Goal: Navigation & Orientation: Find specific page/section

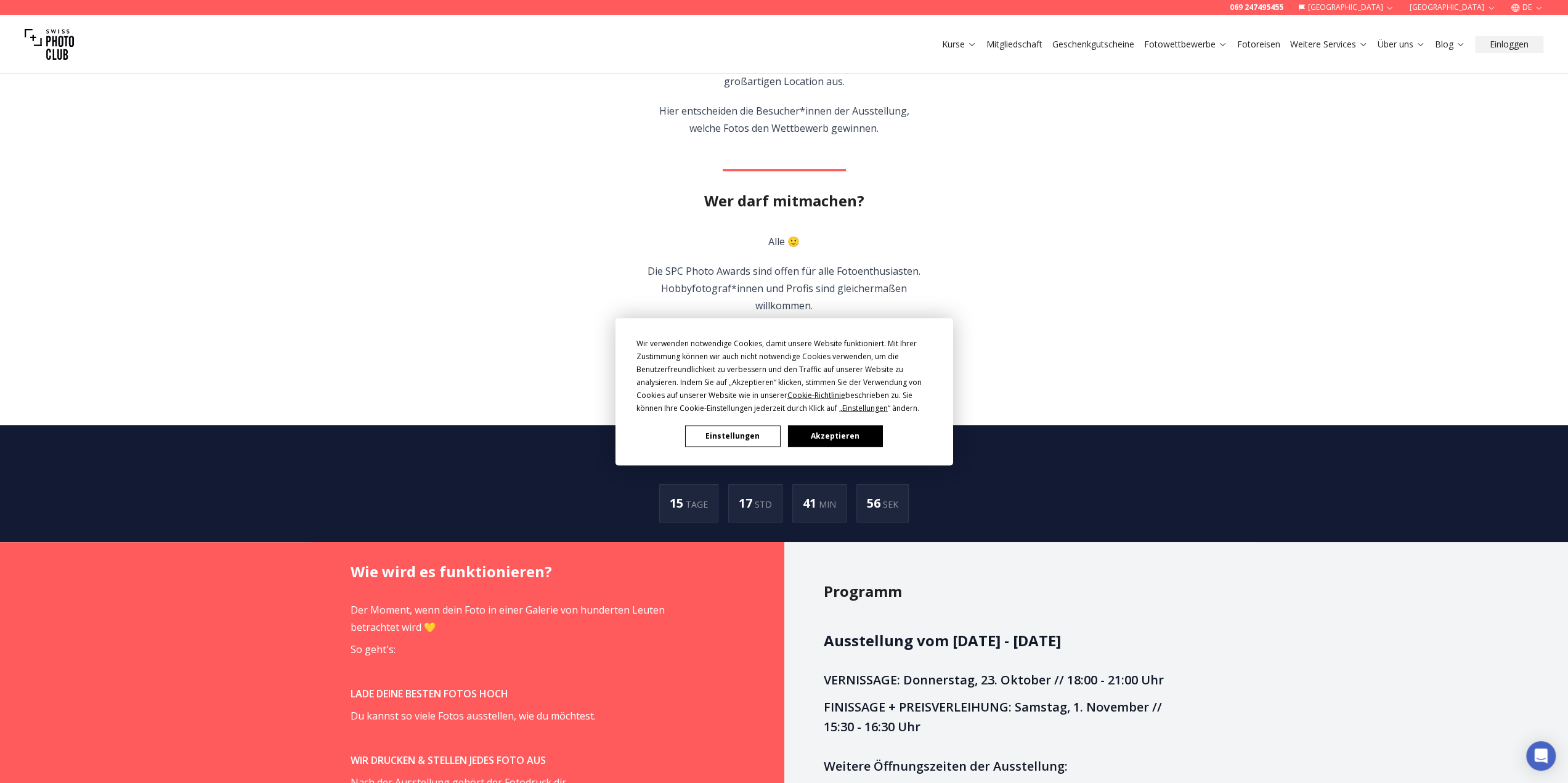
scroll to position [554, 0]
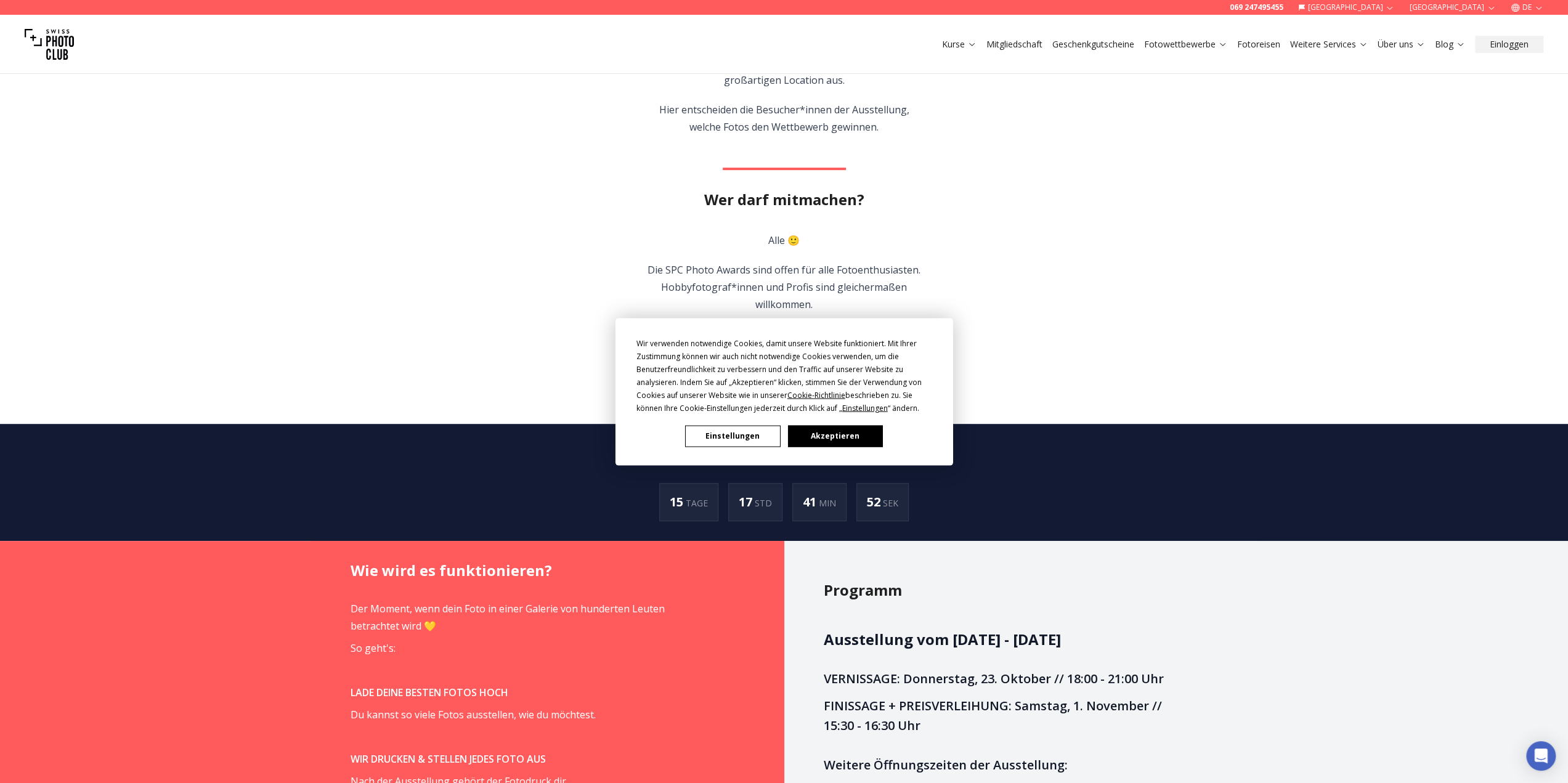
click at [875, 439] on button "Akzeptieren" at bounding box center [835, 436] width 95 height 21
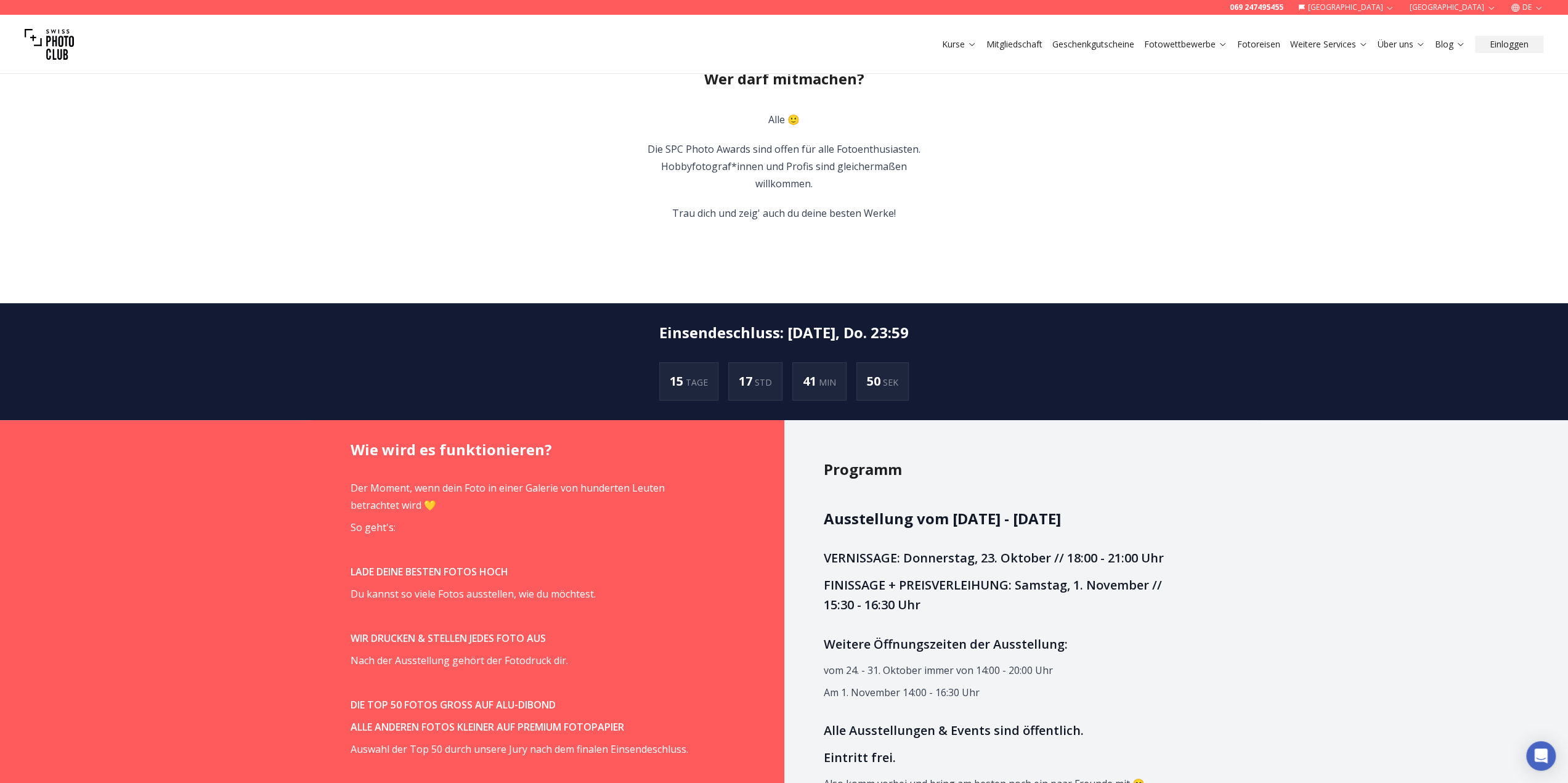
scroll to position [677, 0]
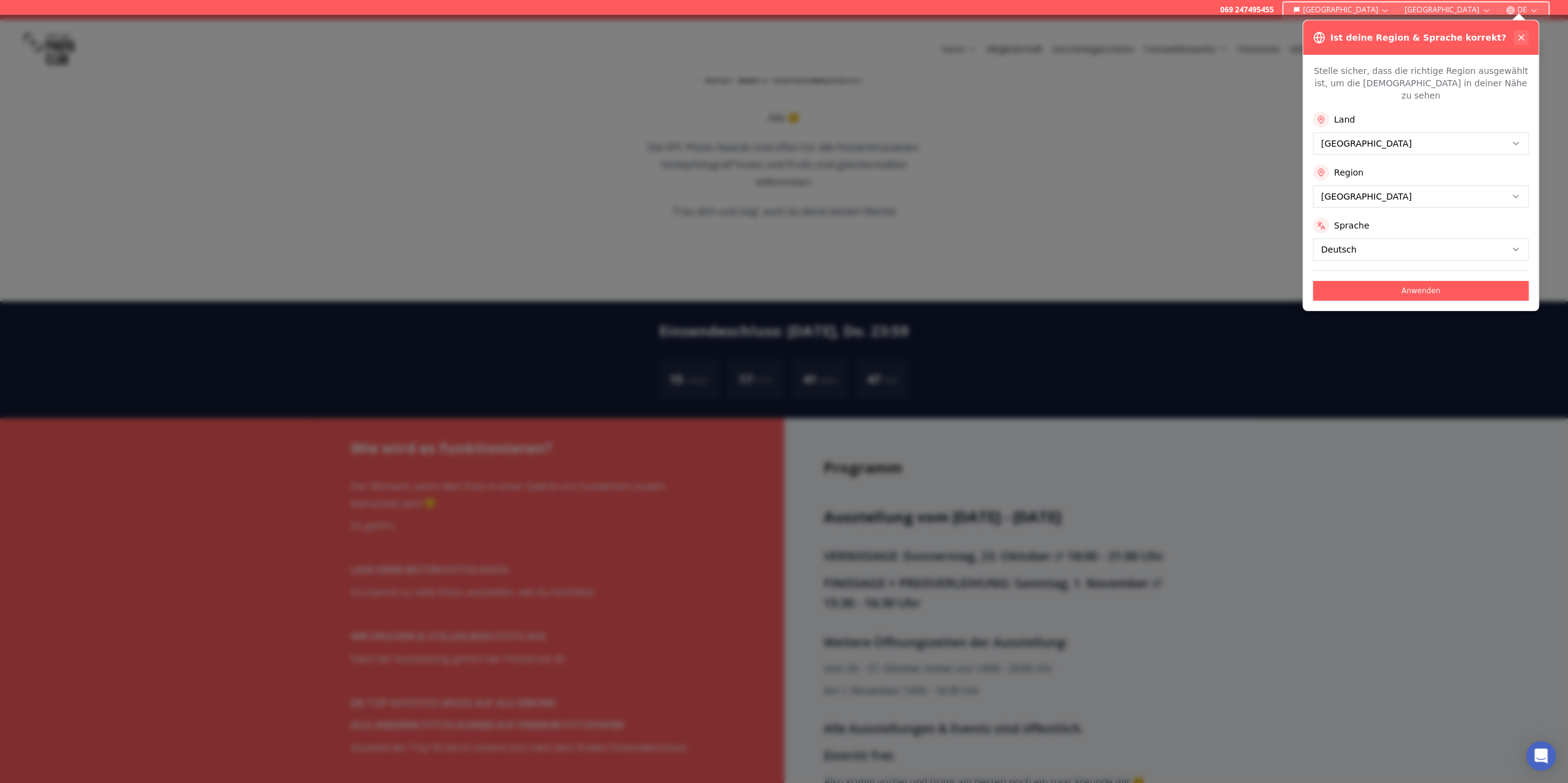
click at [1523, 33] on icon at bounding box center [1521, 38] width 10 height 10
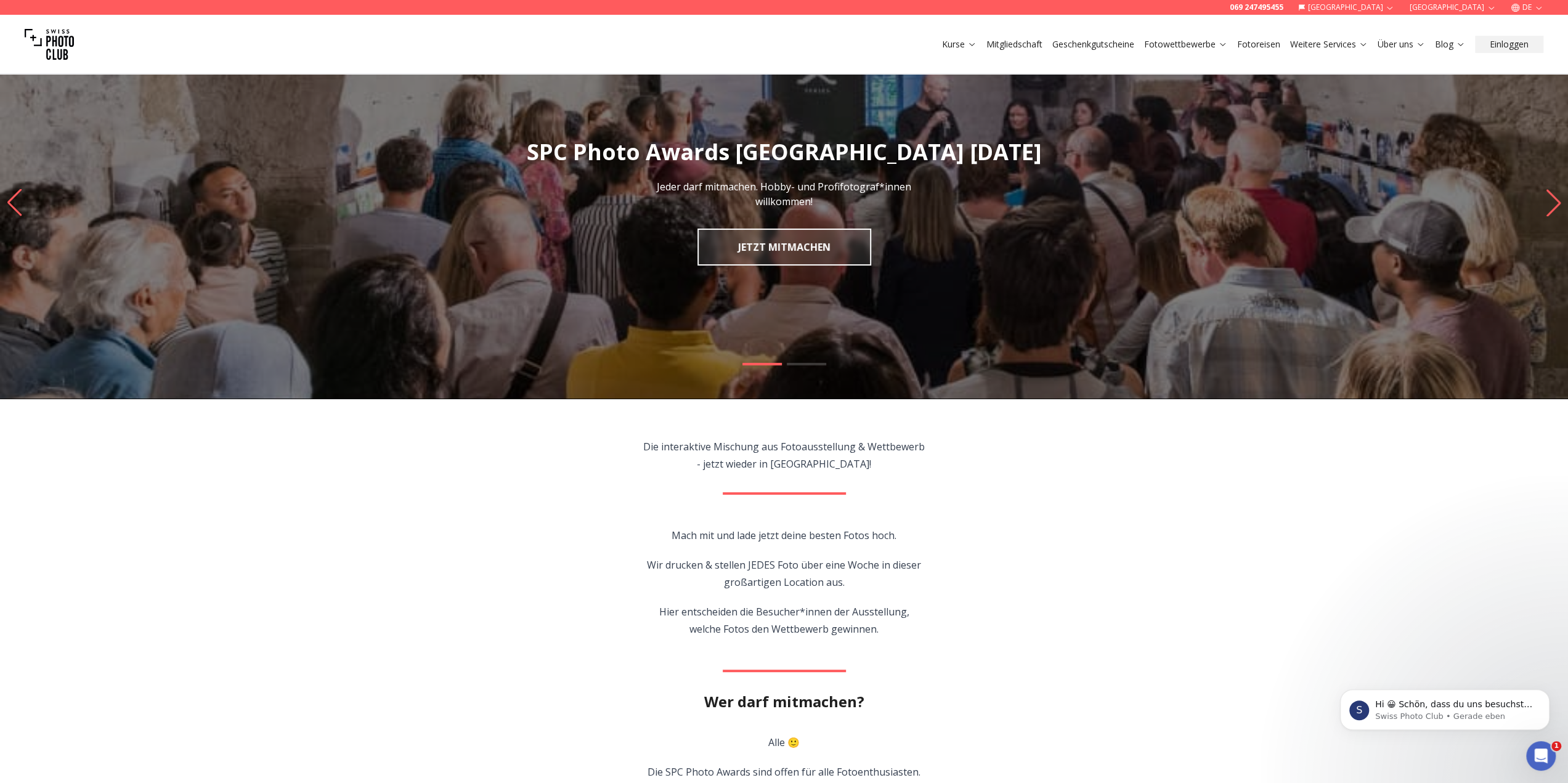
scroll to position [0, 0]
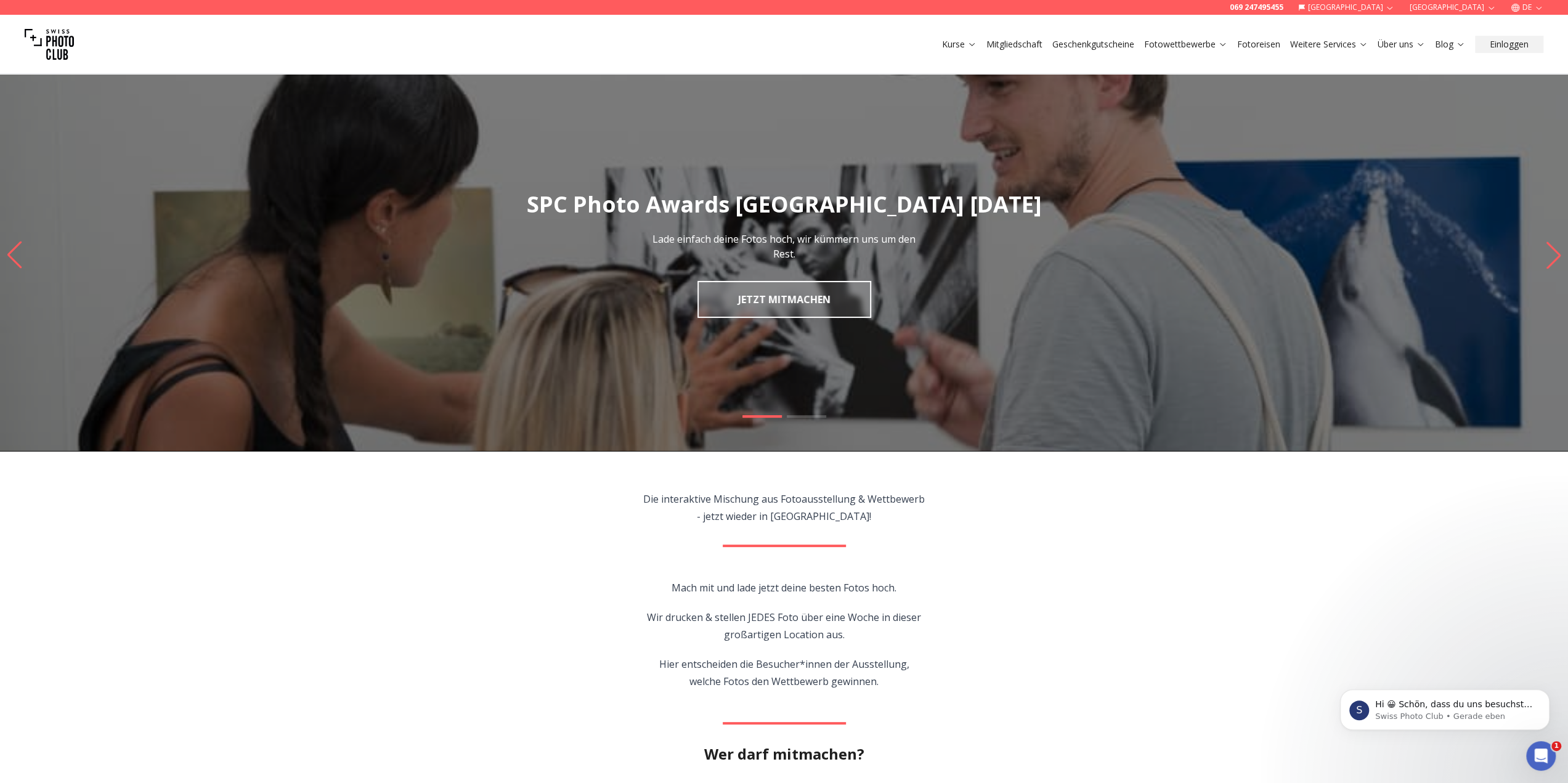
click at [1257, 46] on link "Fotoreisen" at bounding box center [1258, 45] width 43 height 12
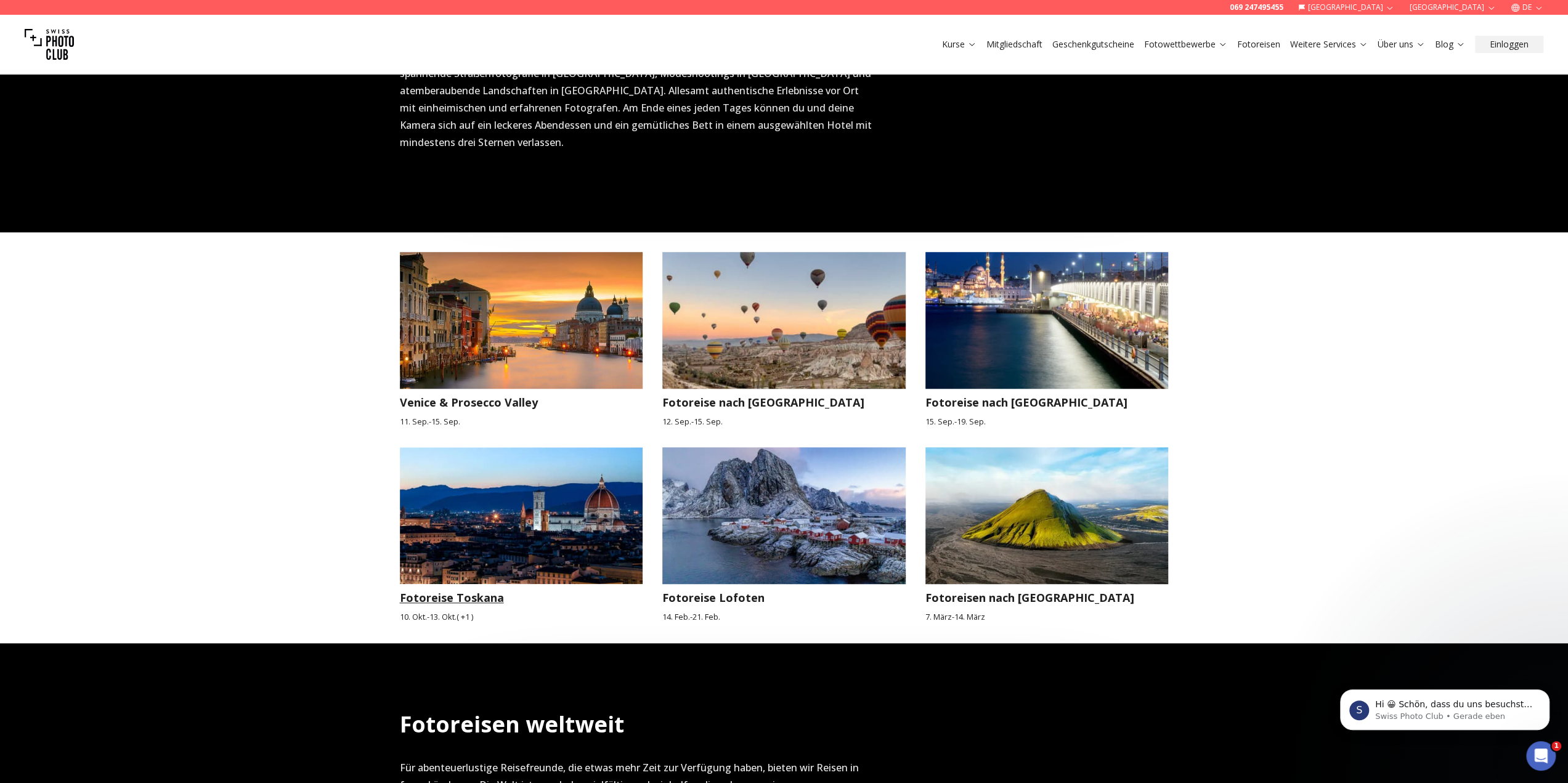
scroll to position [985, 0]
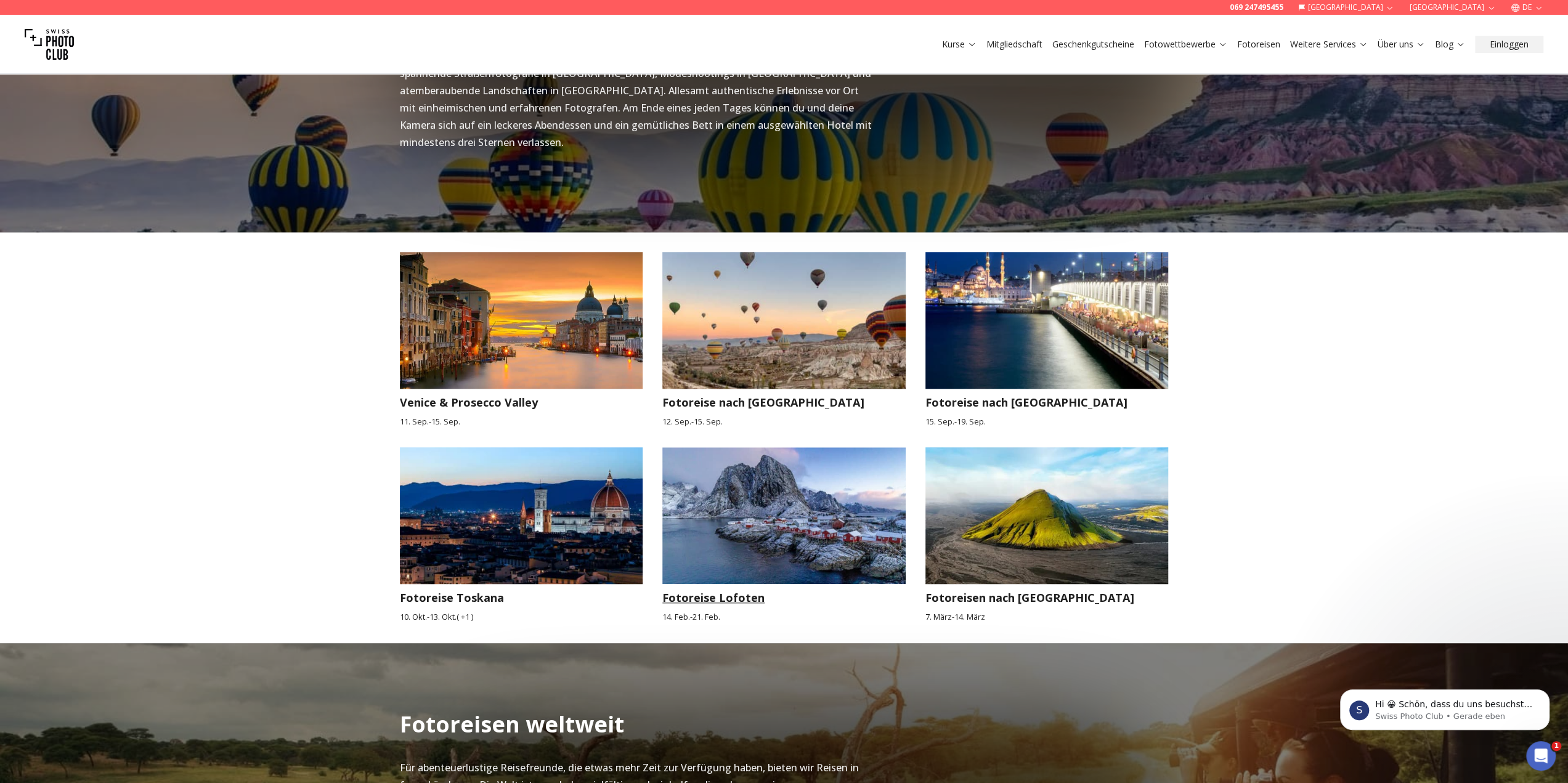
click at [715, 509] on img at bounding box center [783, 515] width 243 height 137
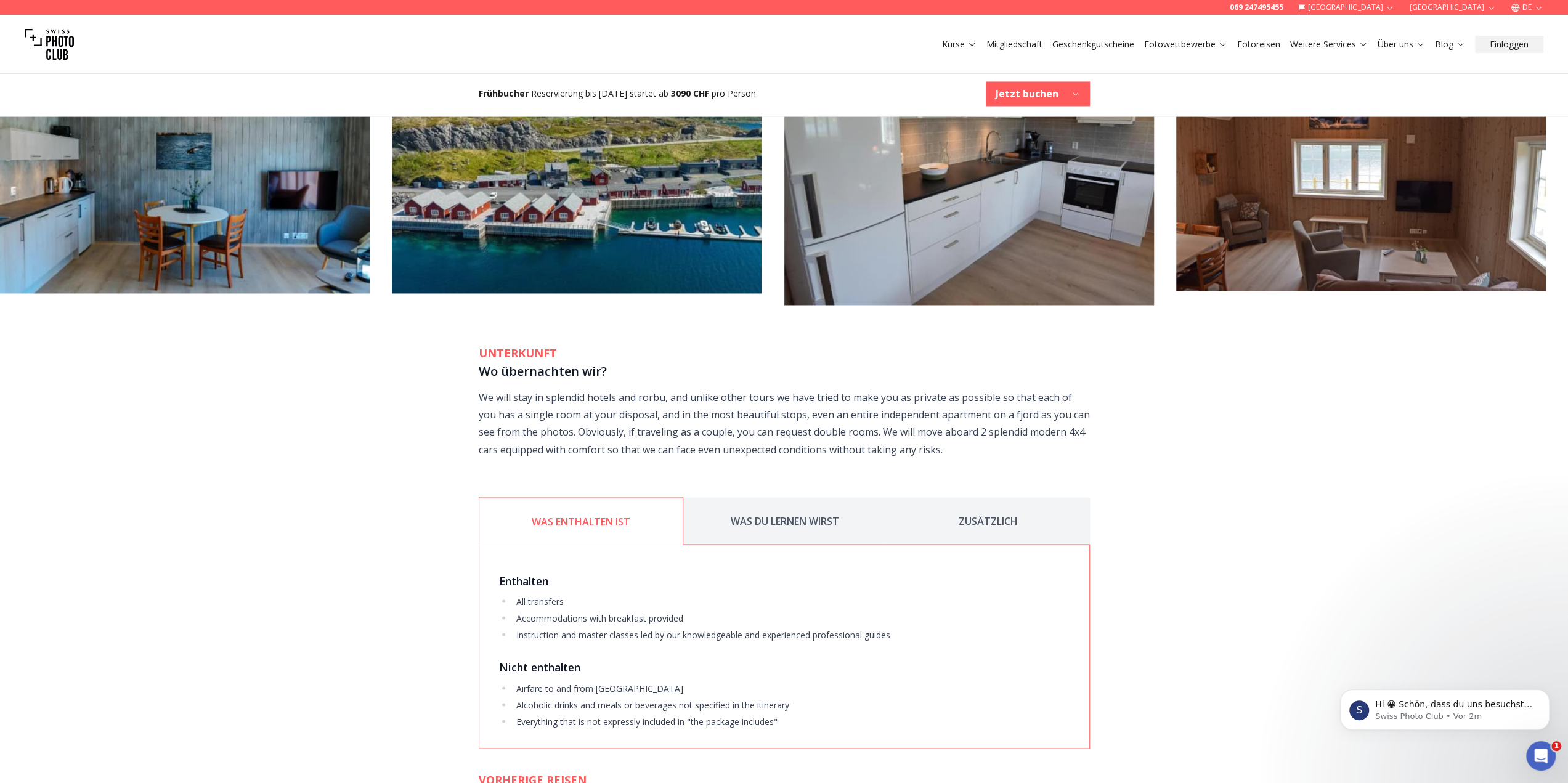
scroll to position [1909, 0]
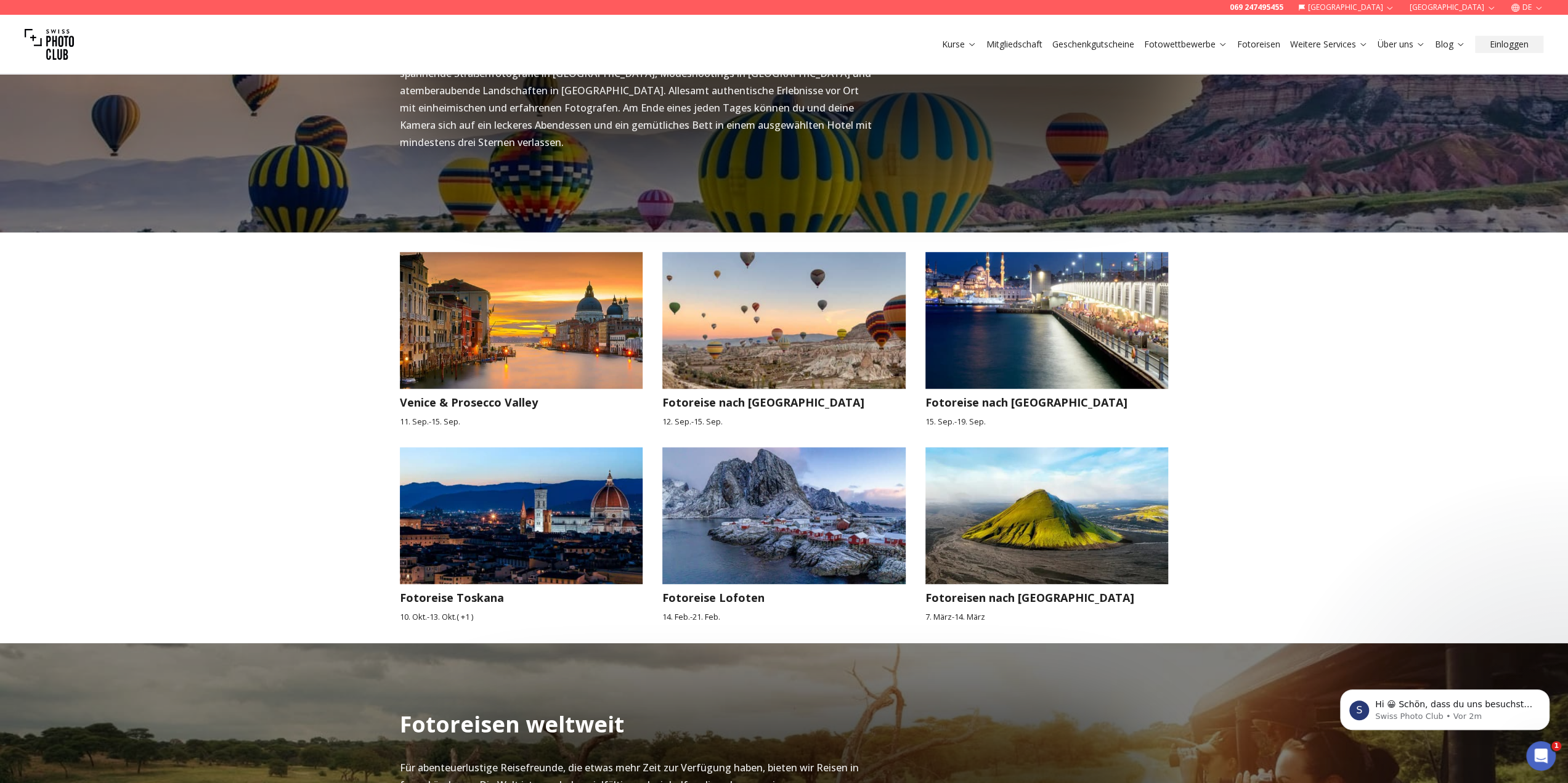
scroll to position [985, 0]
click at [1023, 531] on img at bounding box center [1047, 515] width 243 height 137
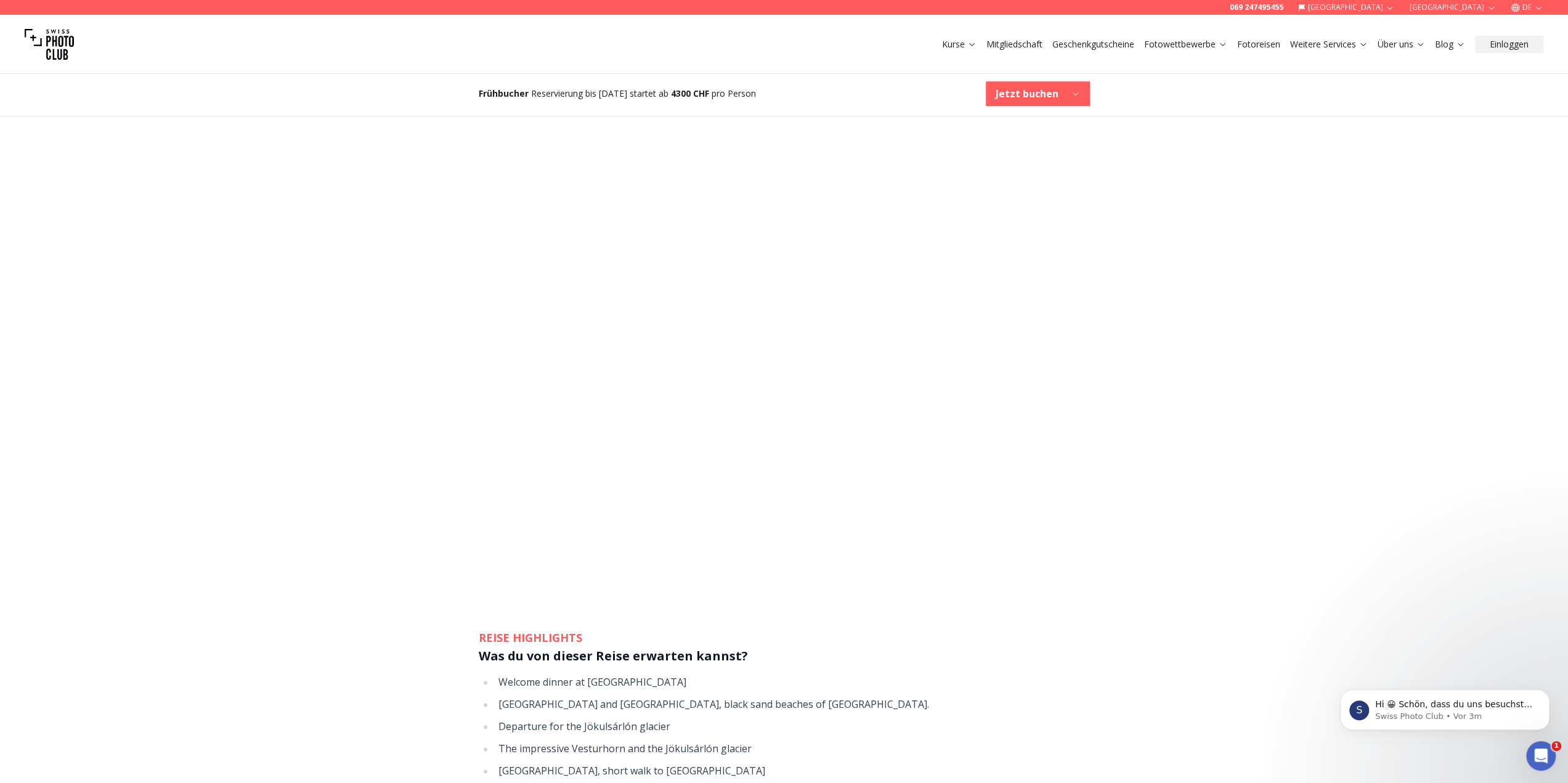
scroll to position [1294, 0]
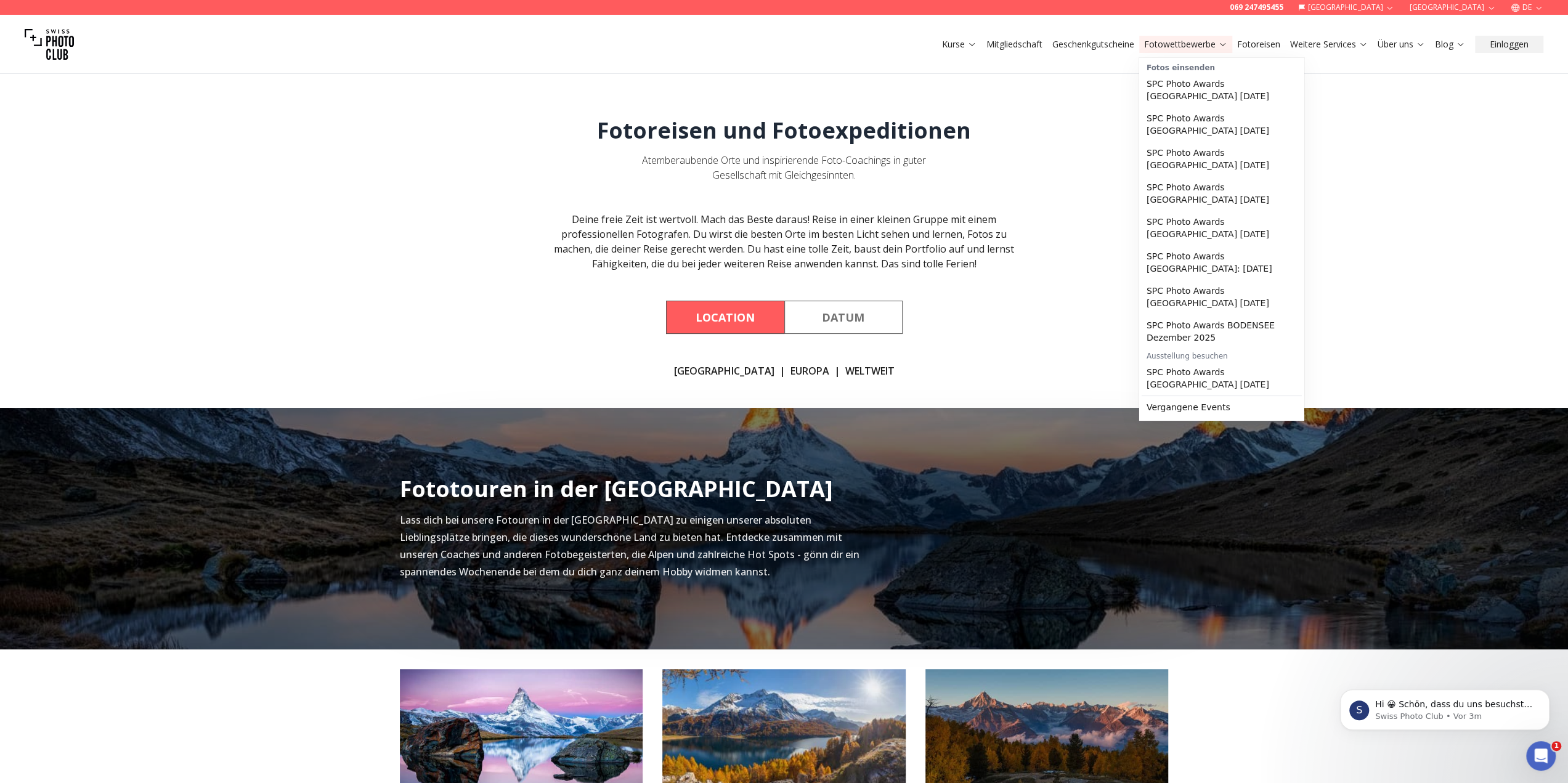
click at [1172, 46] on link "Fotowettbewerbe" at bounding box center [1185, 45] width 83 height 12
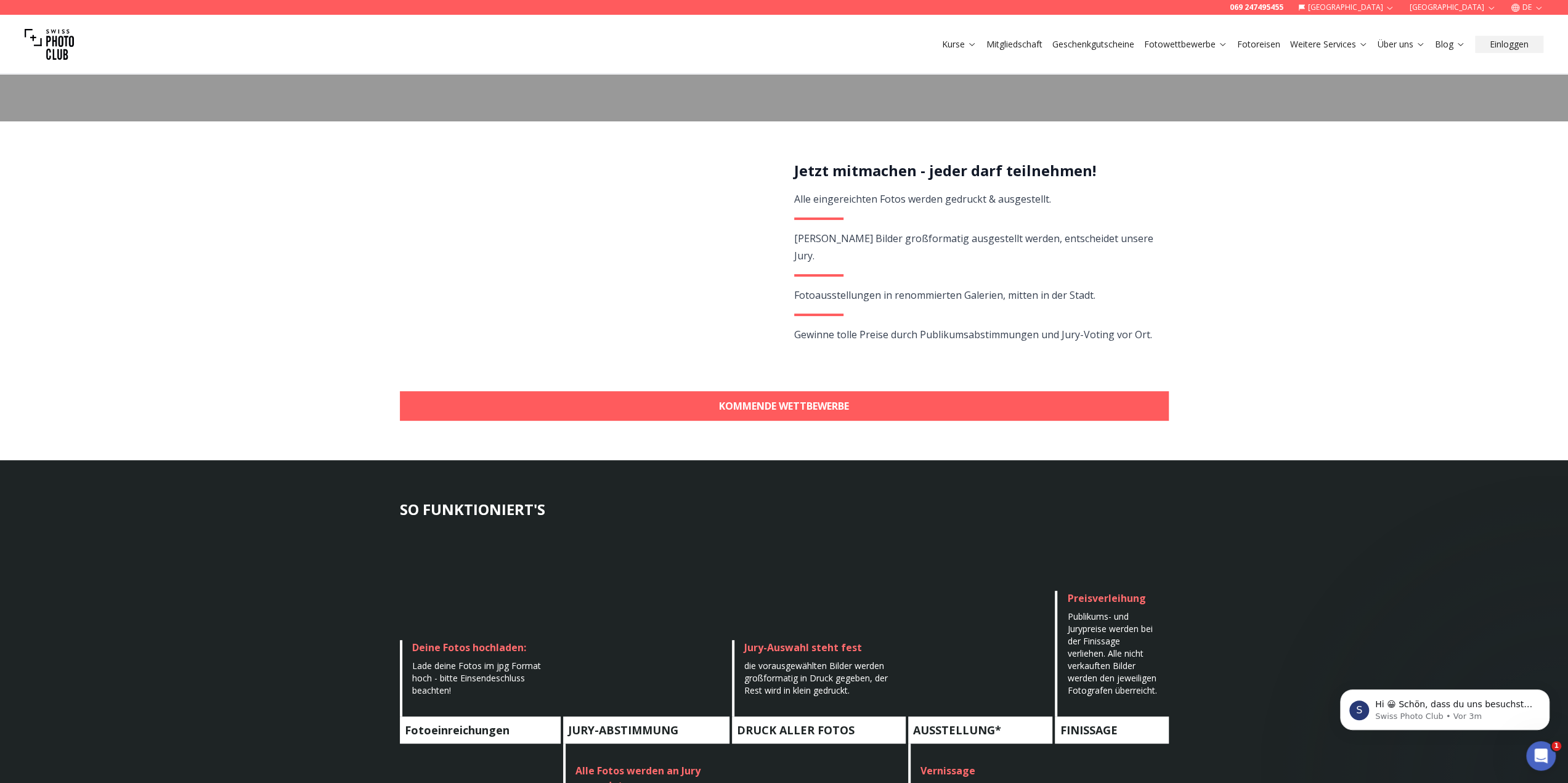
scroll to position [185, 0]
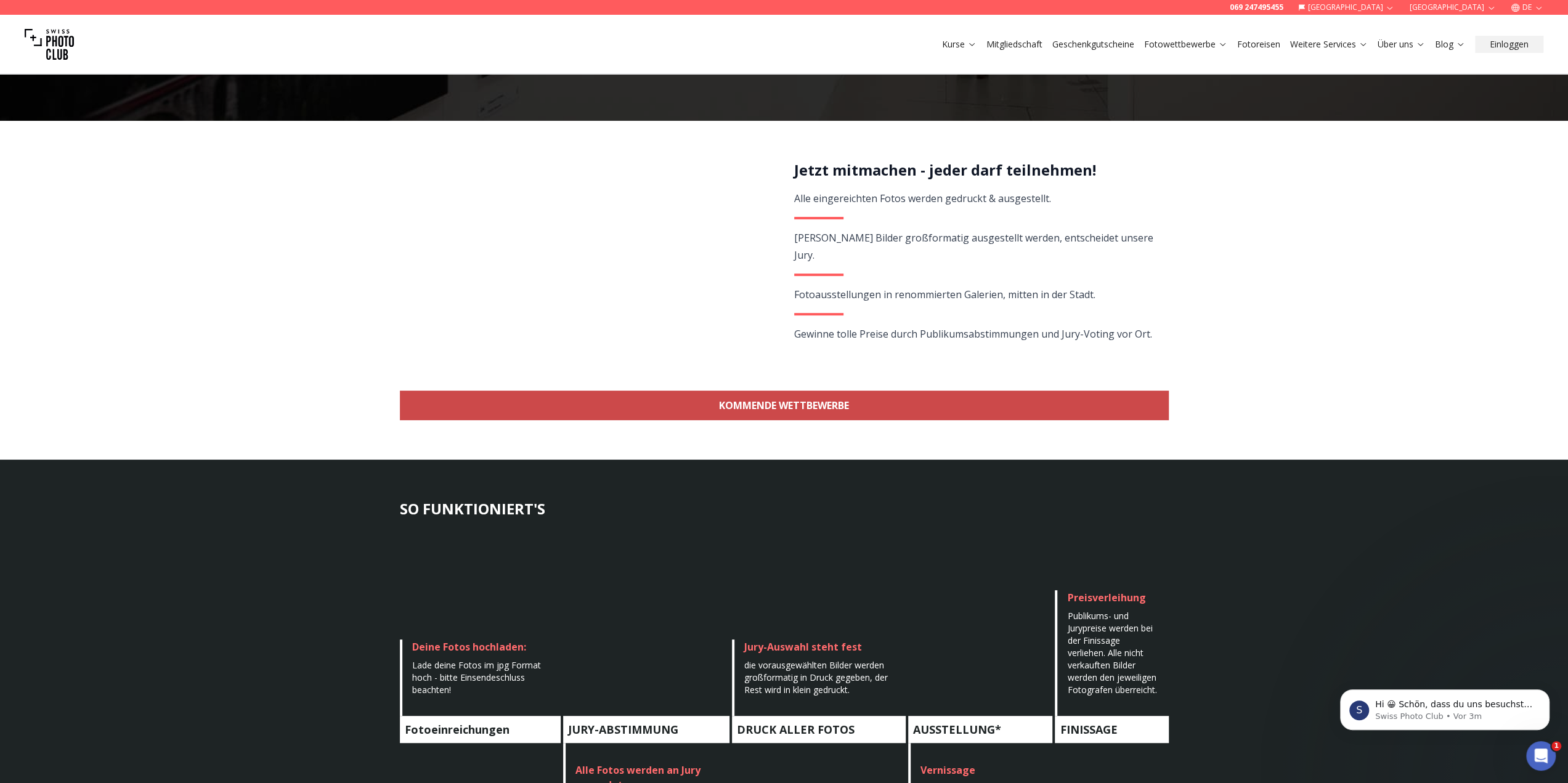
click at [794, 406] on link "KOMMENDE WETTBEWERBE" at bounding box center [784, 405] width 769 height 30
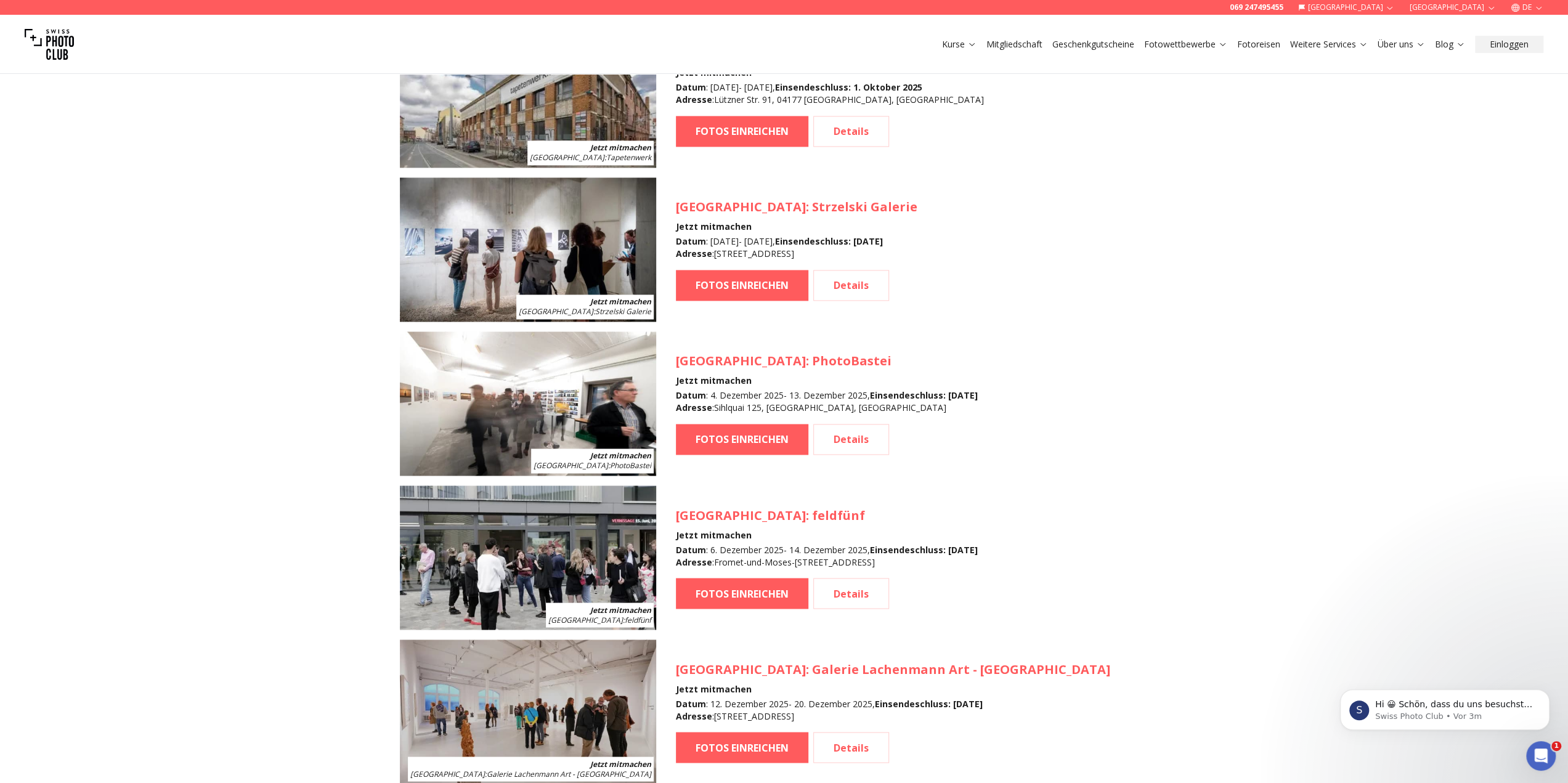
scroll to position [1838, 0]
click at [456, 259] on img at bounding box center [528, 250] width 257 height 144
click at [848, 295] on link "Details" at bounding box center [851, 286] width 75 height 31
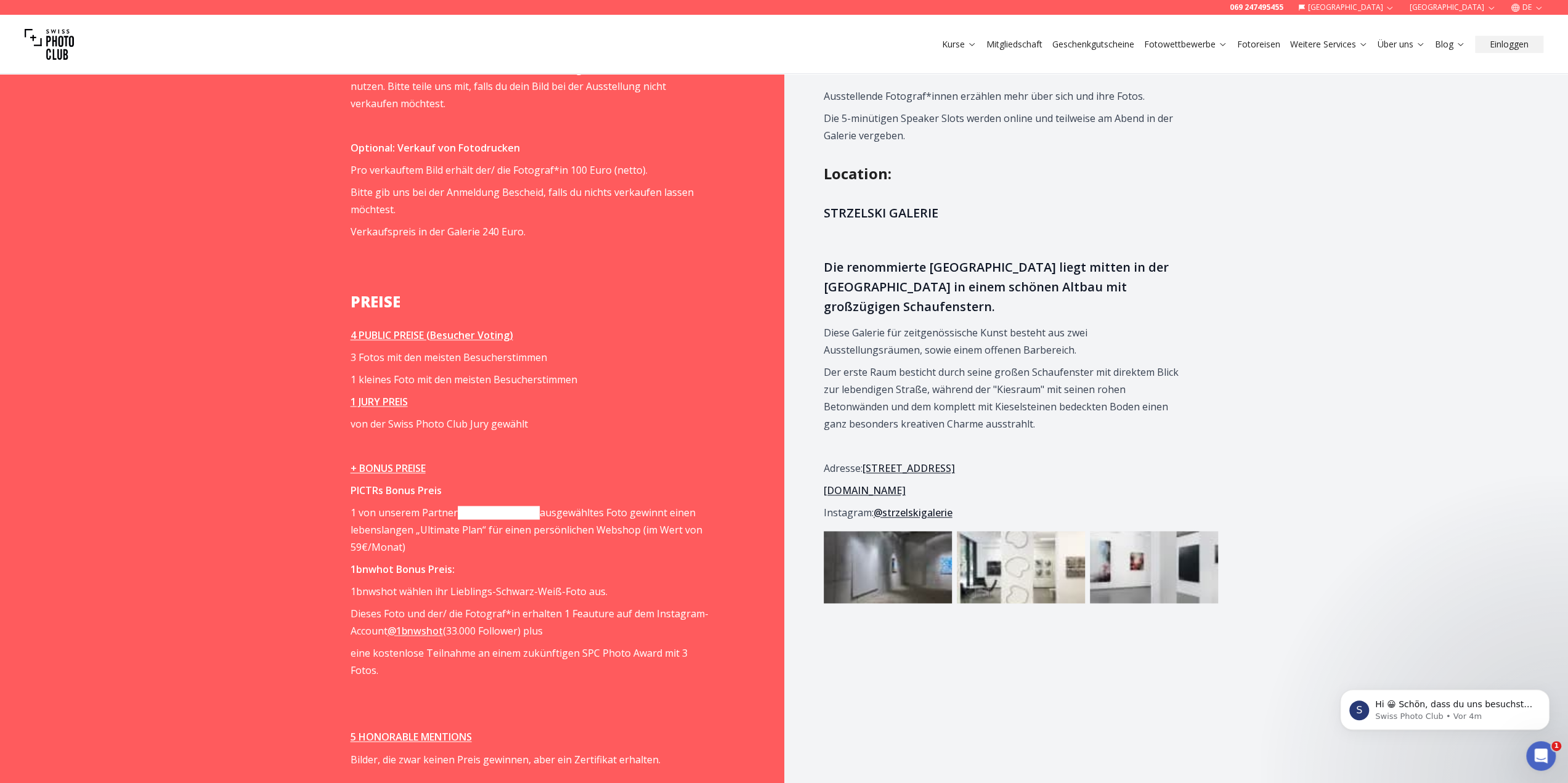
scroll to position [1600, 0]
click at [846, 587] on img at bounding box center [888, 566] width 128 height 72
click at [1003, 594] on img at bounding box center [1021, 566] width 128 height 72
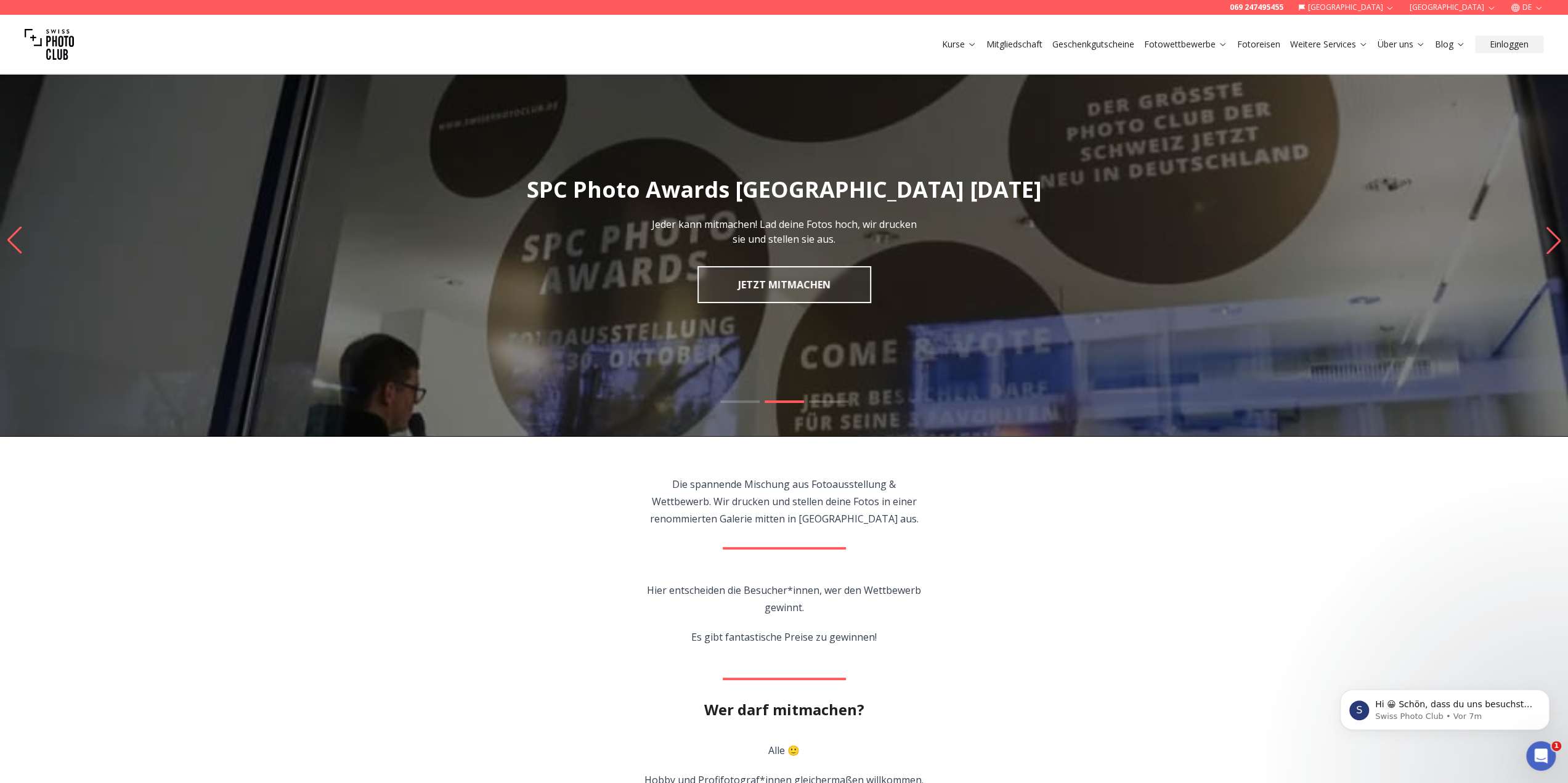
scroll to position [0, 0]
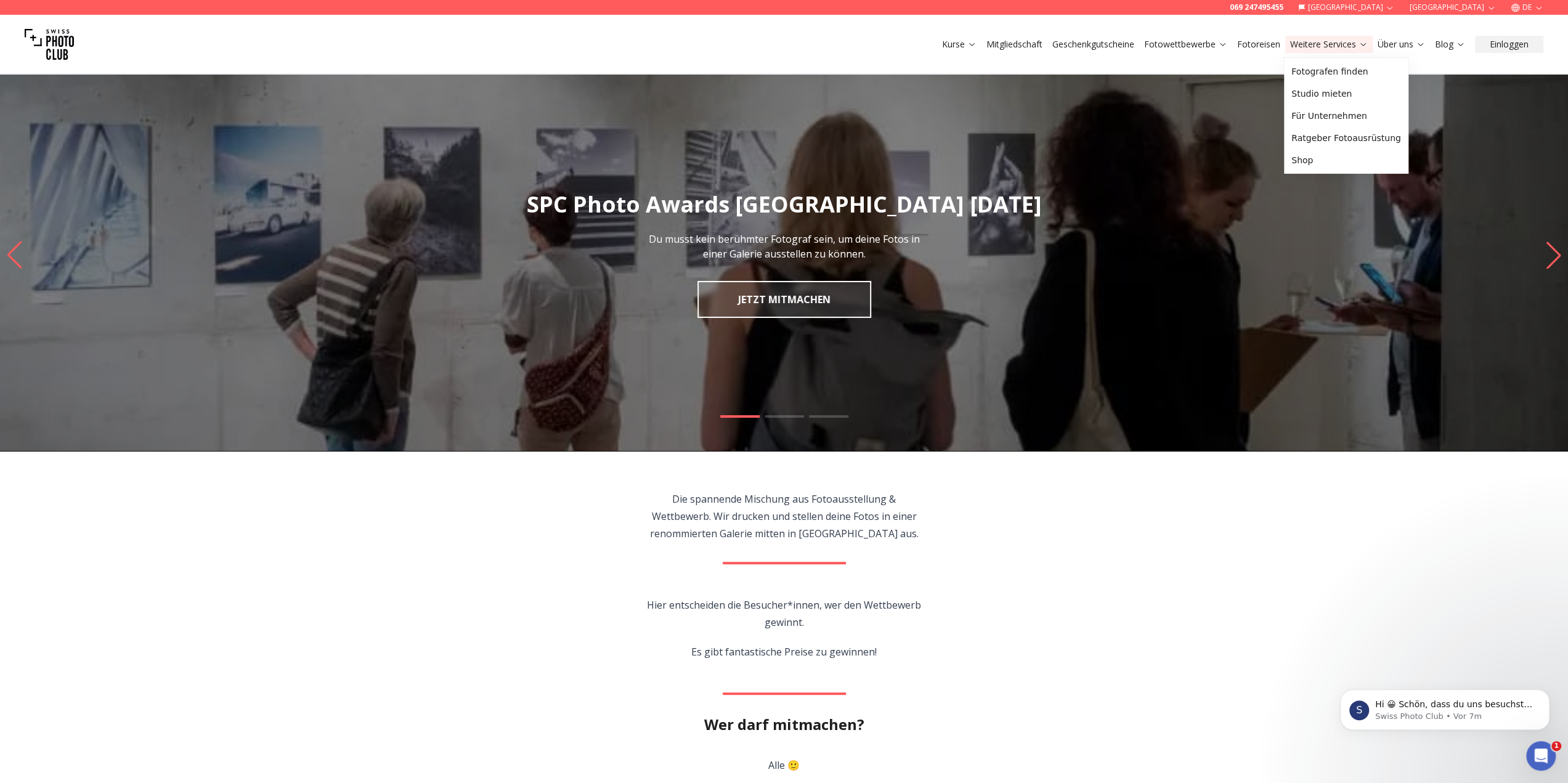
click at [1322, 47] on link "Weitere Services" at bounding box center [1329, 45] width 78 height 12
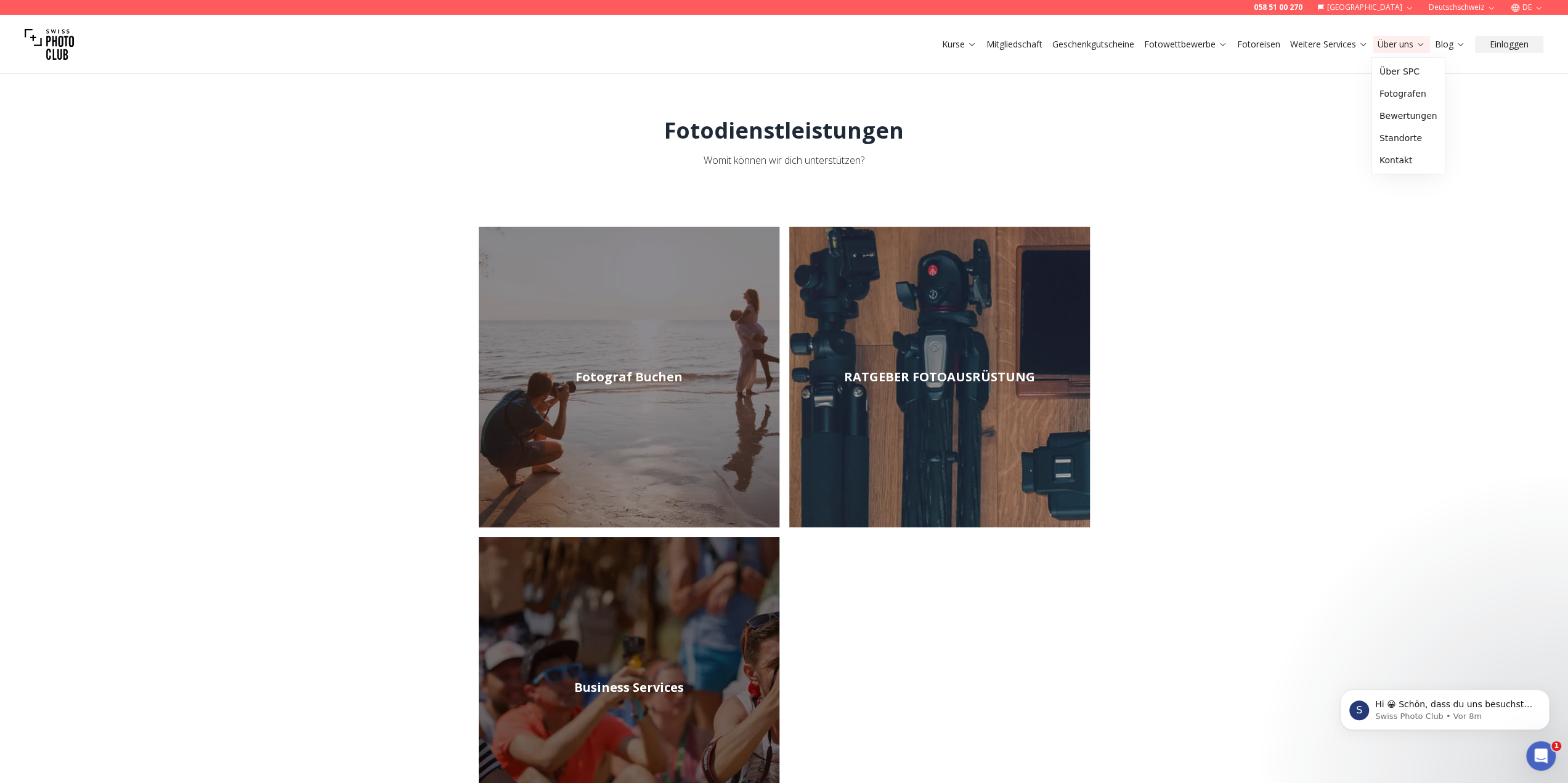
click at [1403, 46] on link "Über uns" at bounding box center [1401, 45] width 47 height 12
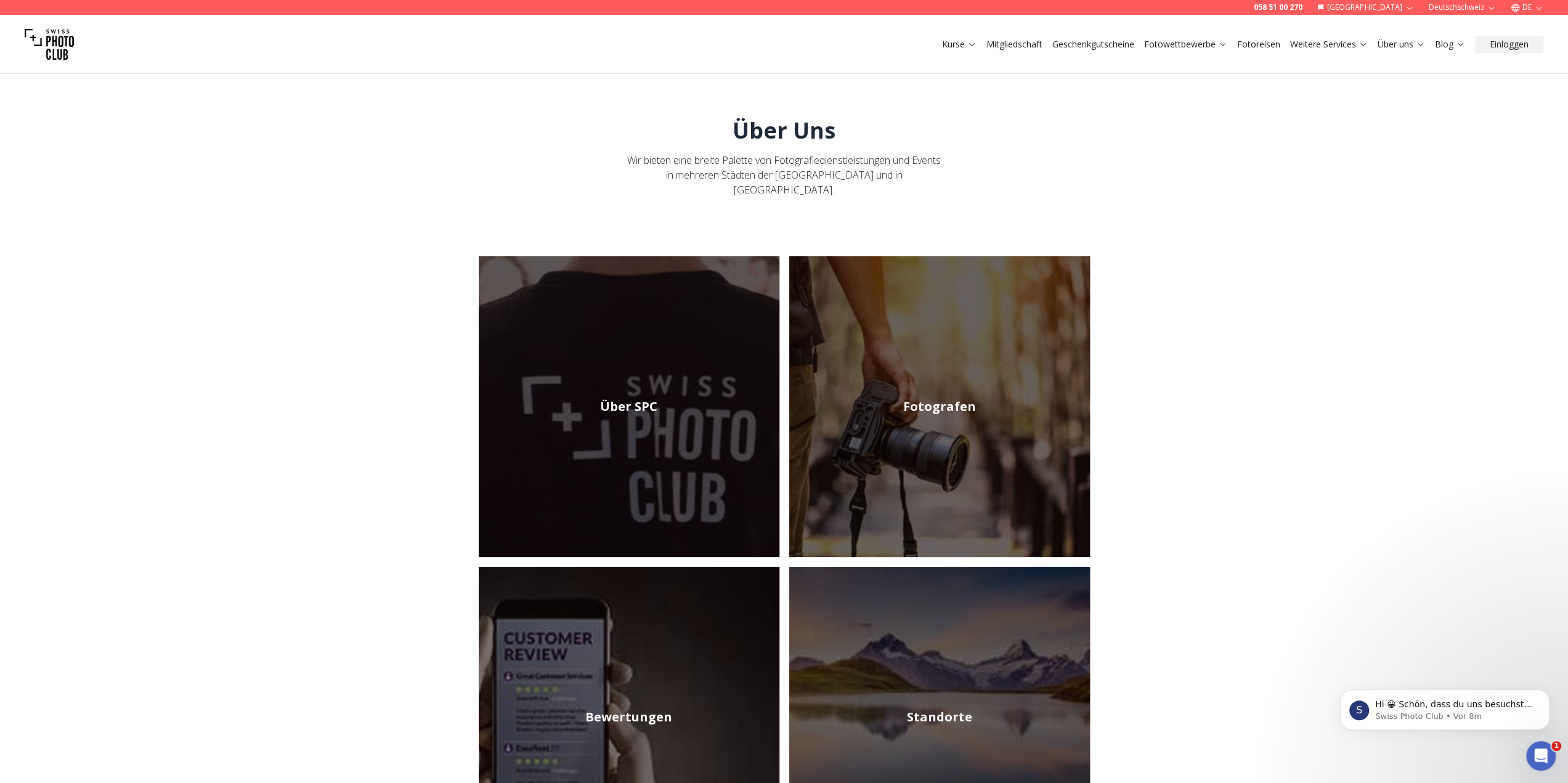
click at [981, 428] on img at bounding box center [939, 407] width 300 height 301
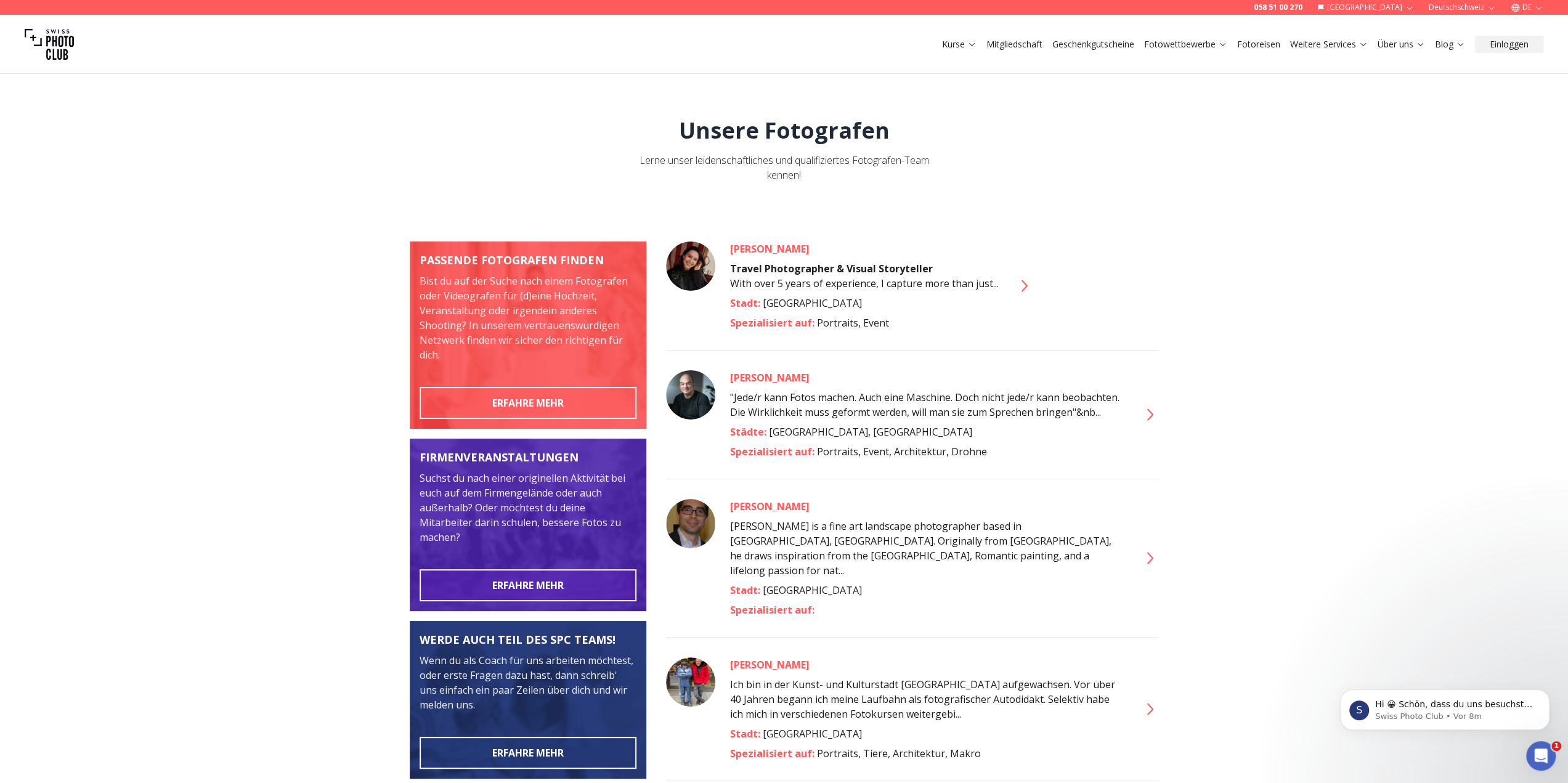
click at [759, 657] on div "[PERSON_NAME]" at bounding box center [927, 665] width 394 height 15
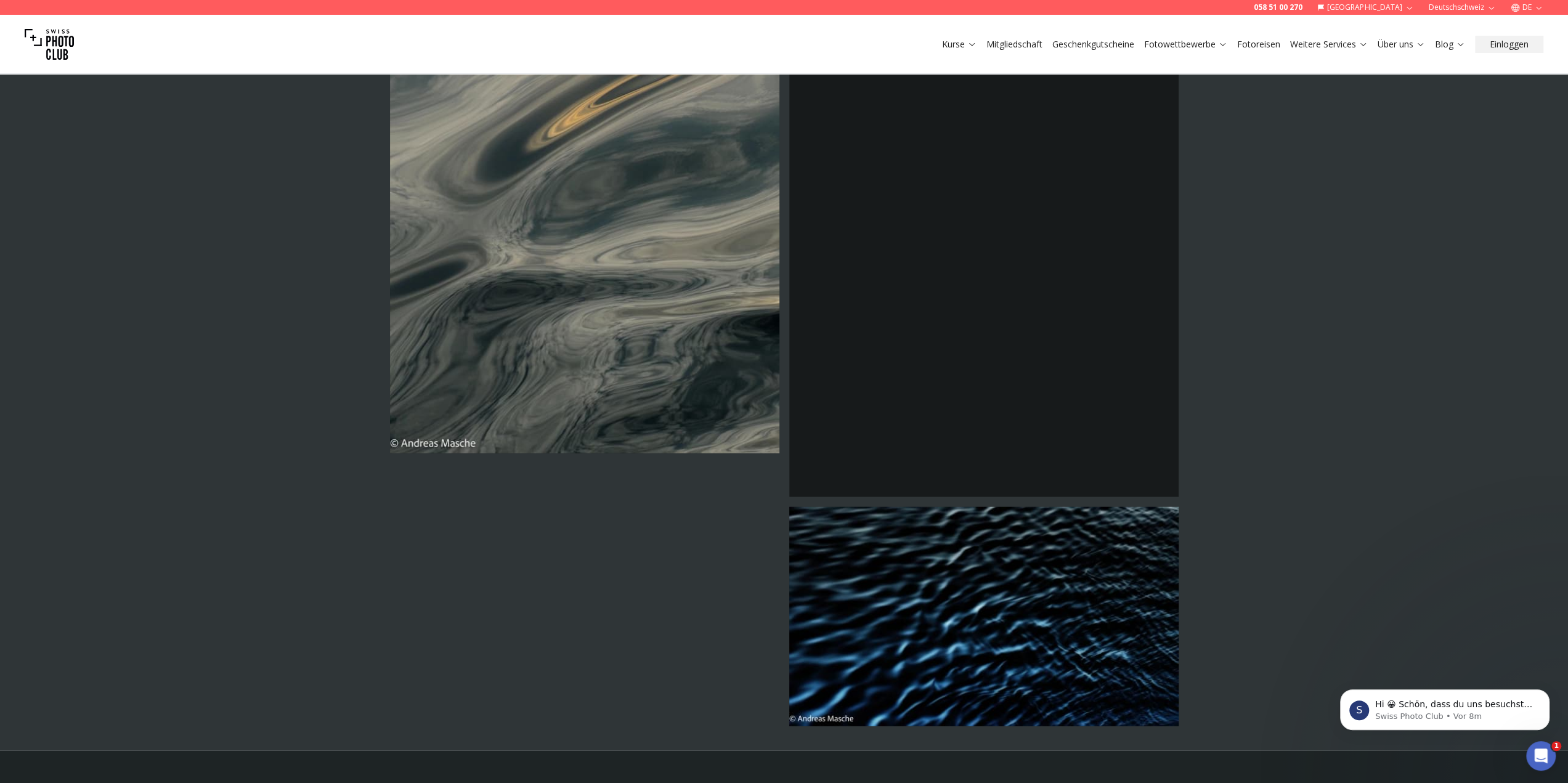
scroll to position [3059, 0]
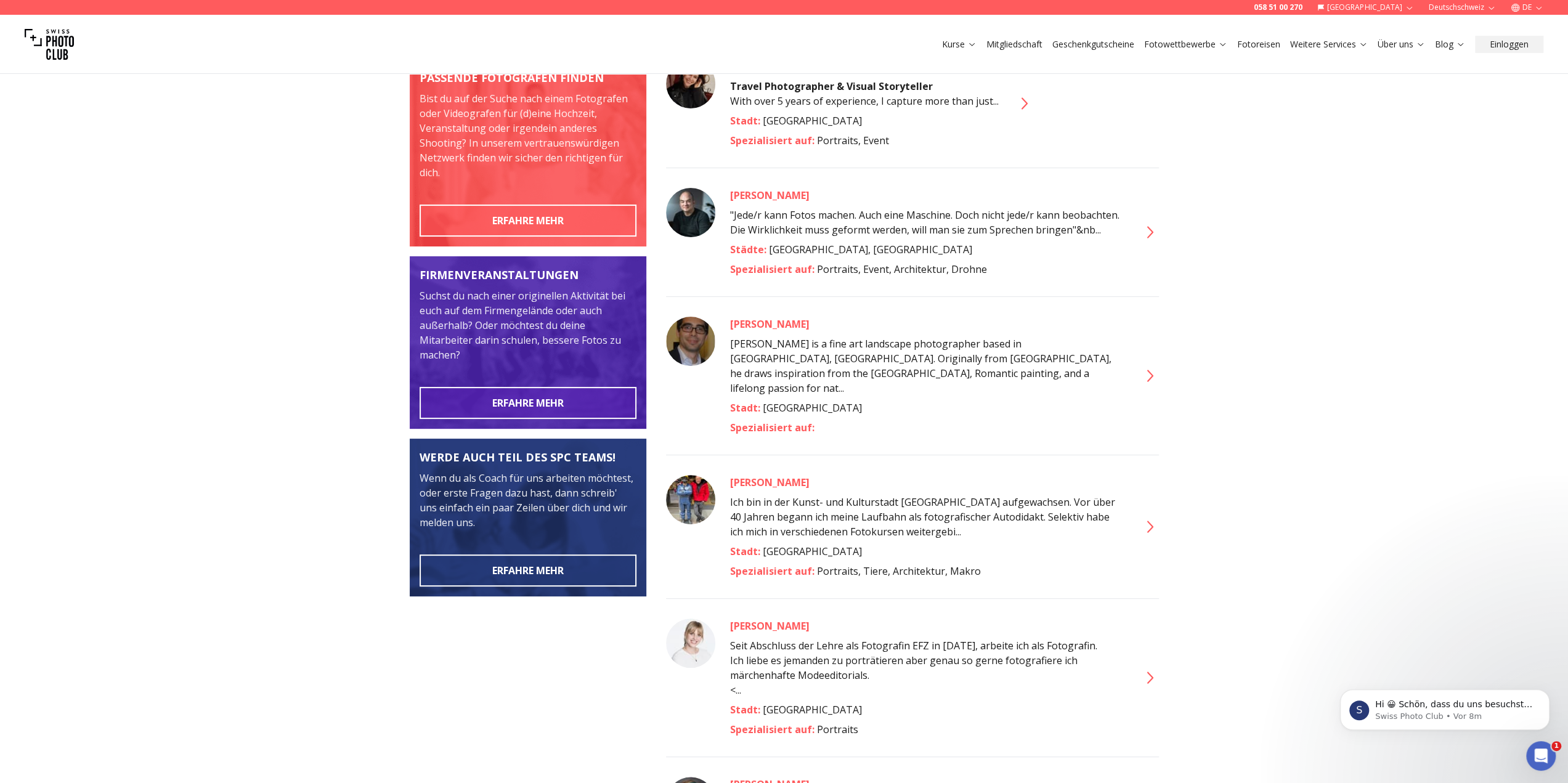
scroll to position [185, 0]
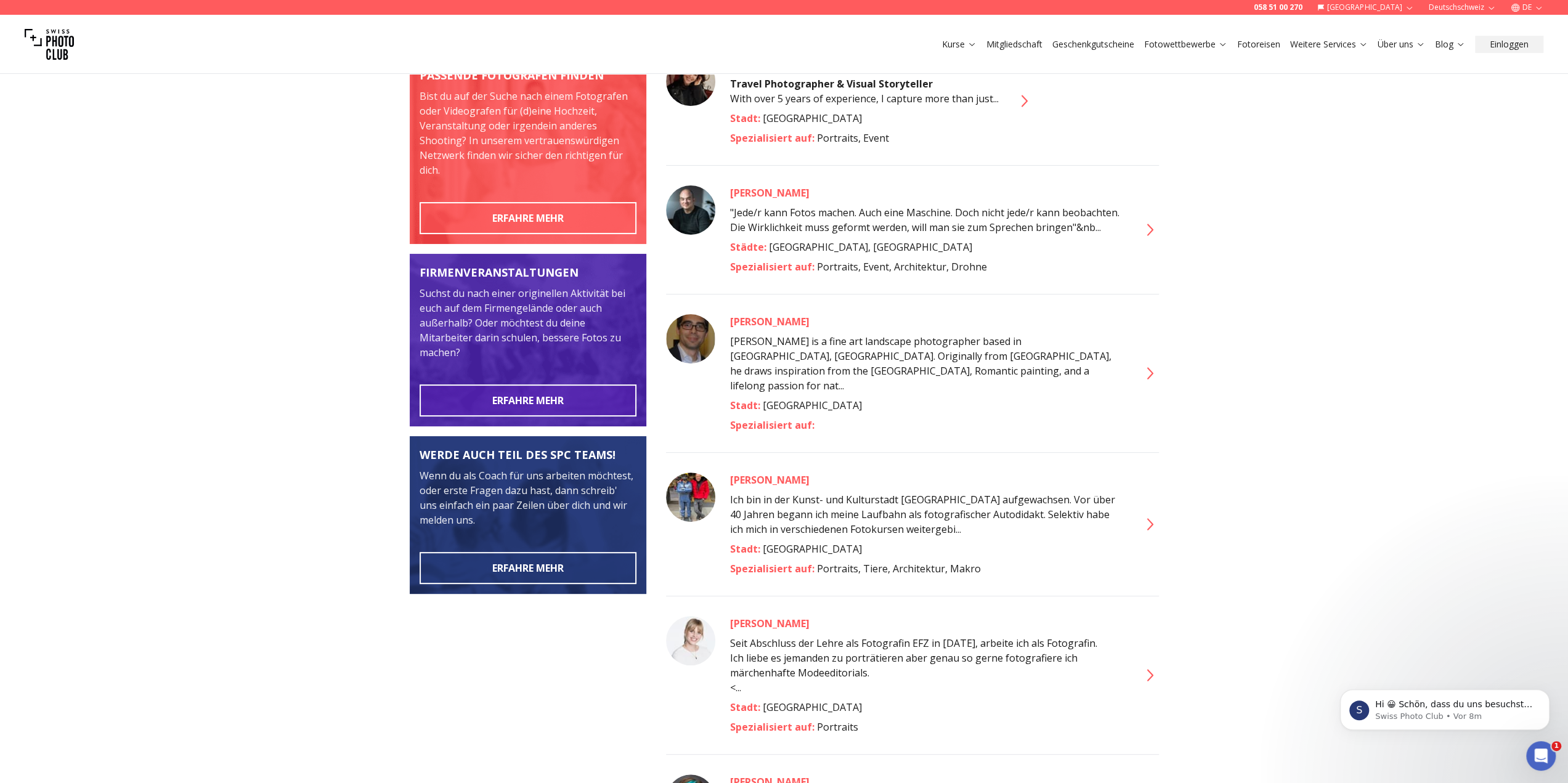
click at [761, 616] on div "[PERSON_NAME]" at bounding box center [927, 624] width 394 height 15
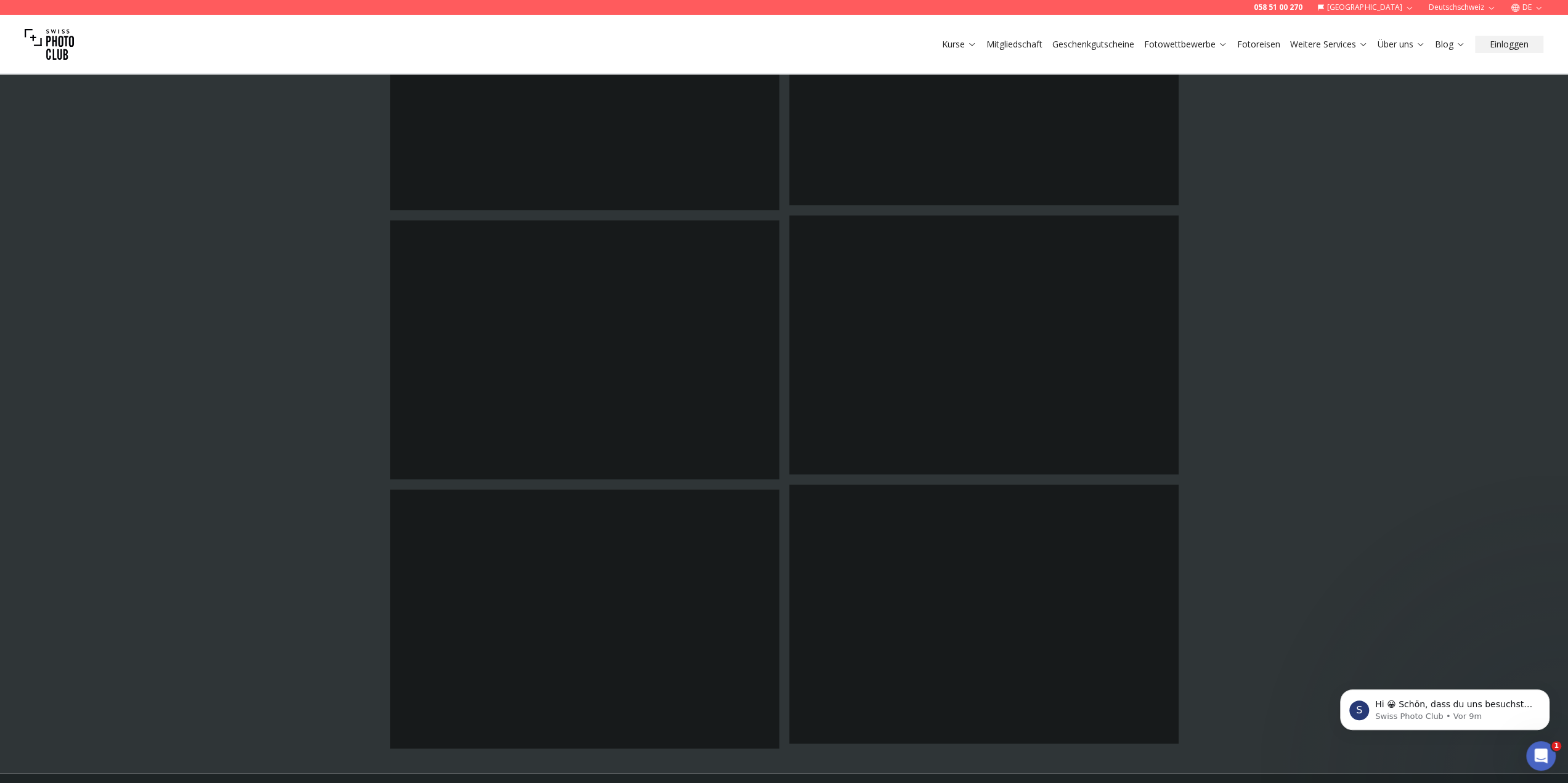
scroll to position [1754, 0]
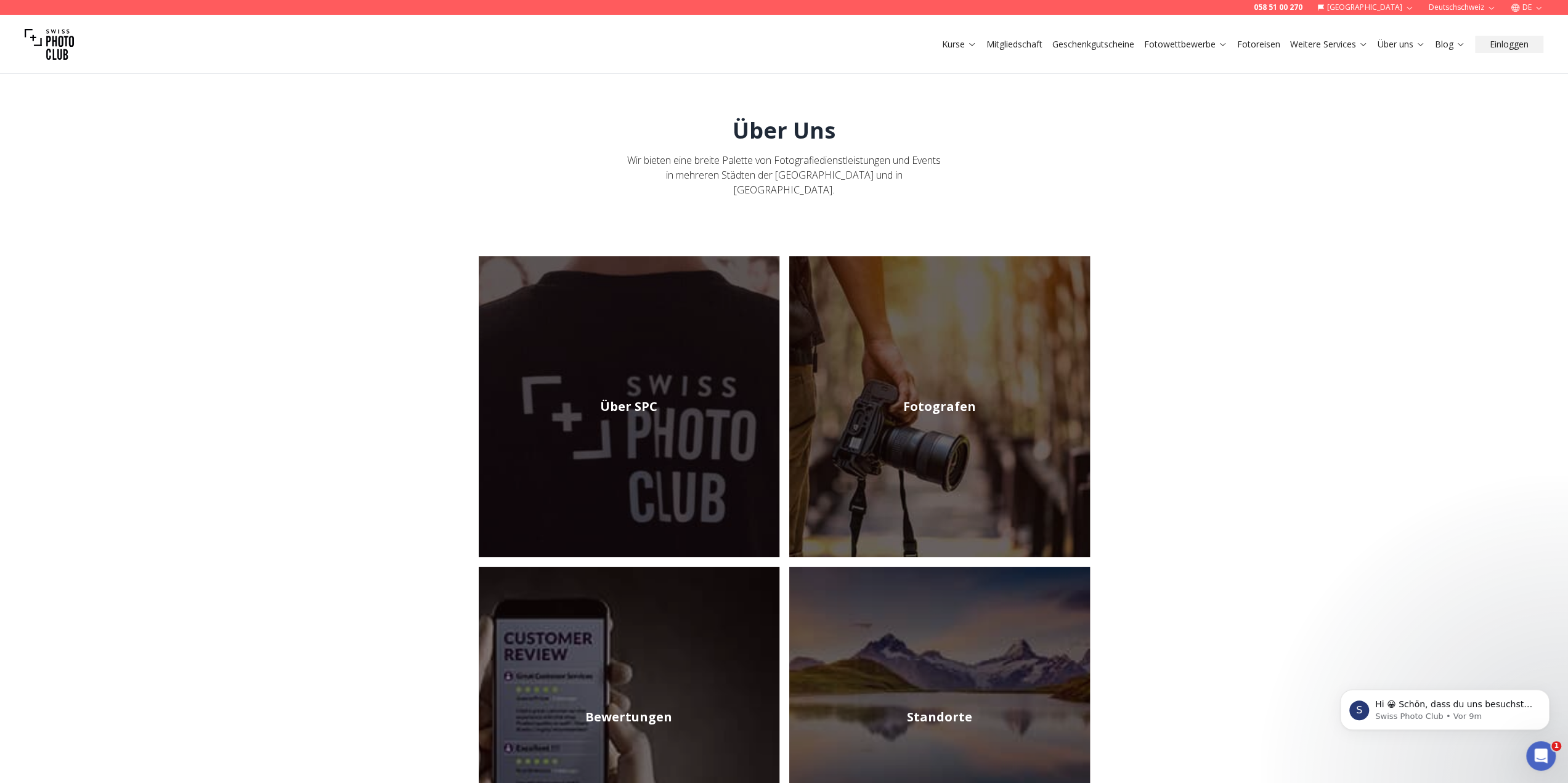
click at [887, 686] on img at bounding box center [939, 717] width 300 height 301
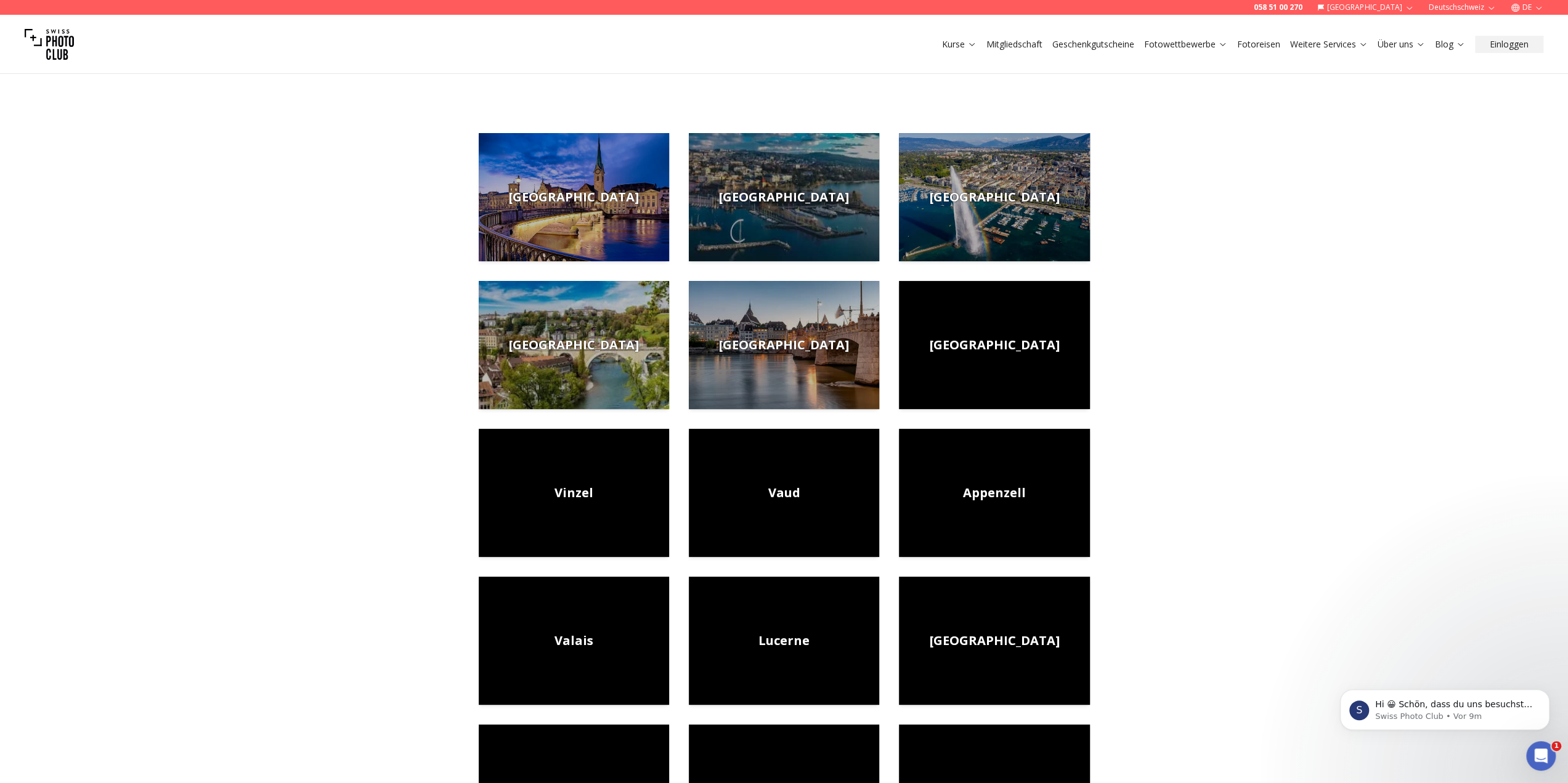
scroll to position [124, 0]
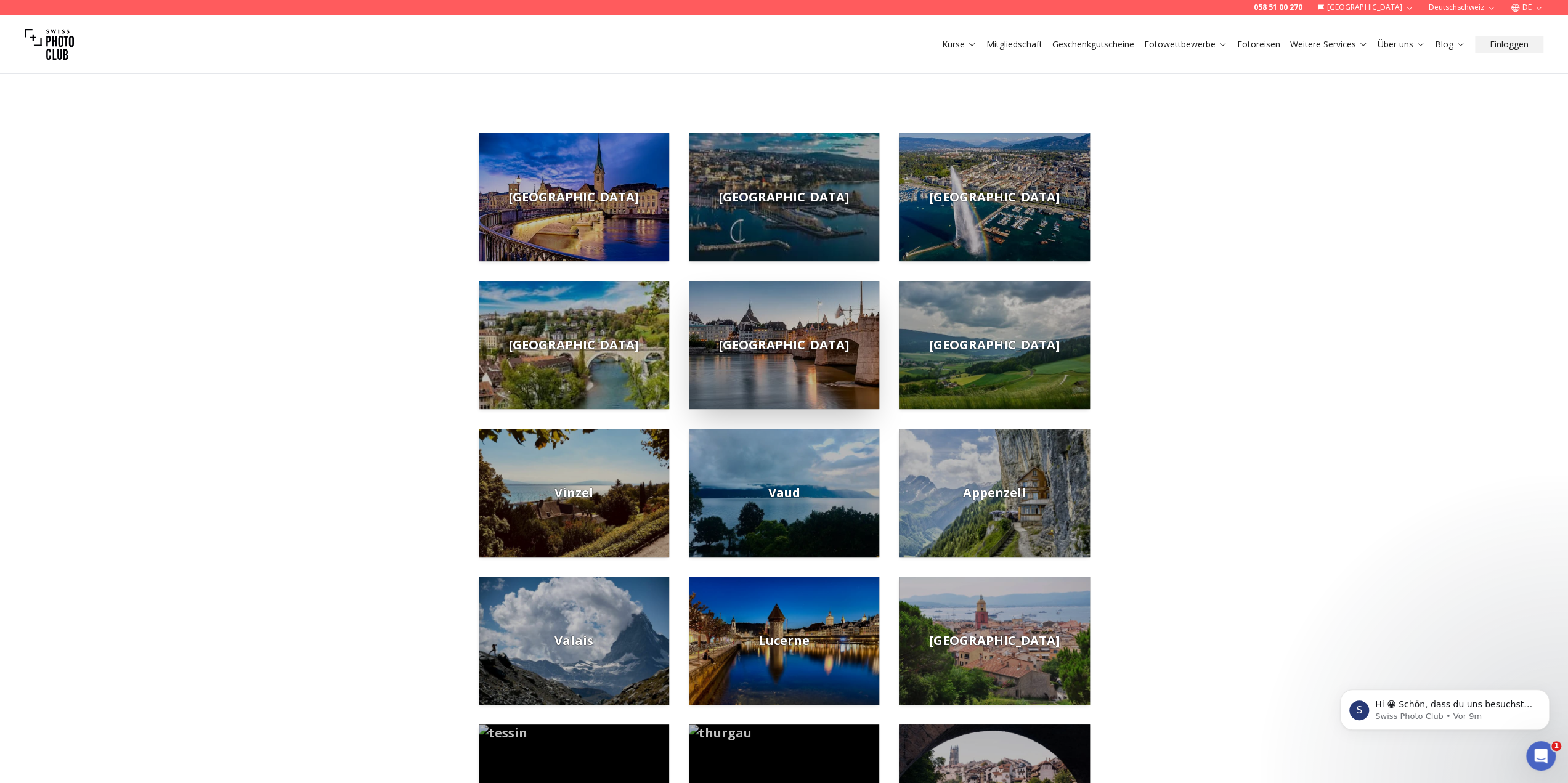
click at [739, 381] on img at bounding box center [783, 345] width 190 height 128
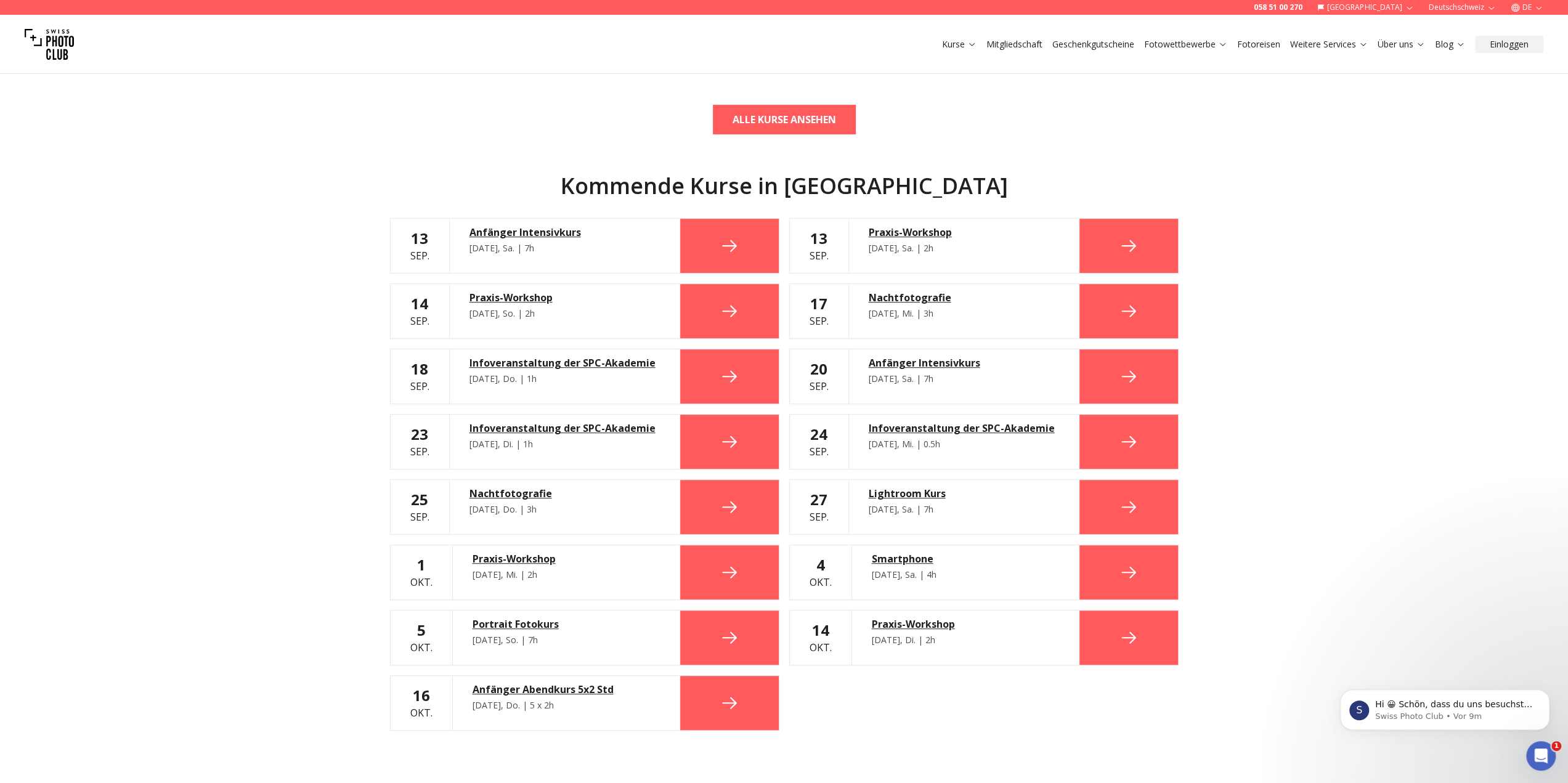
scroll to position [616, 0]
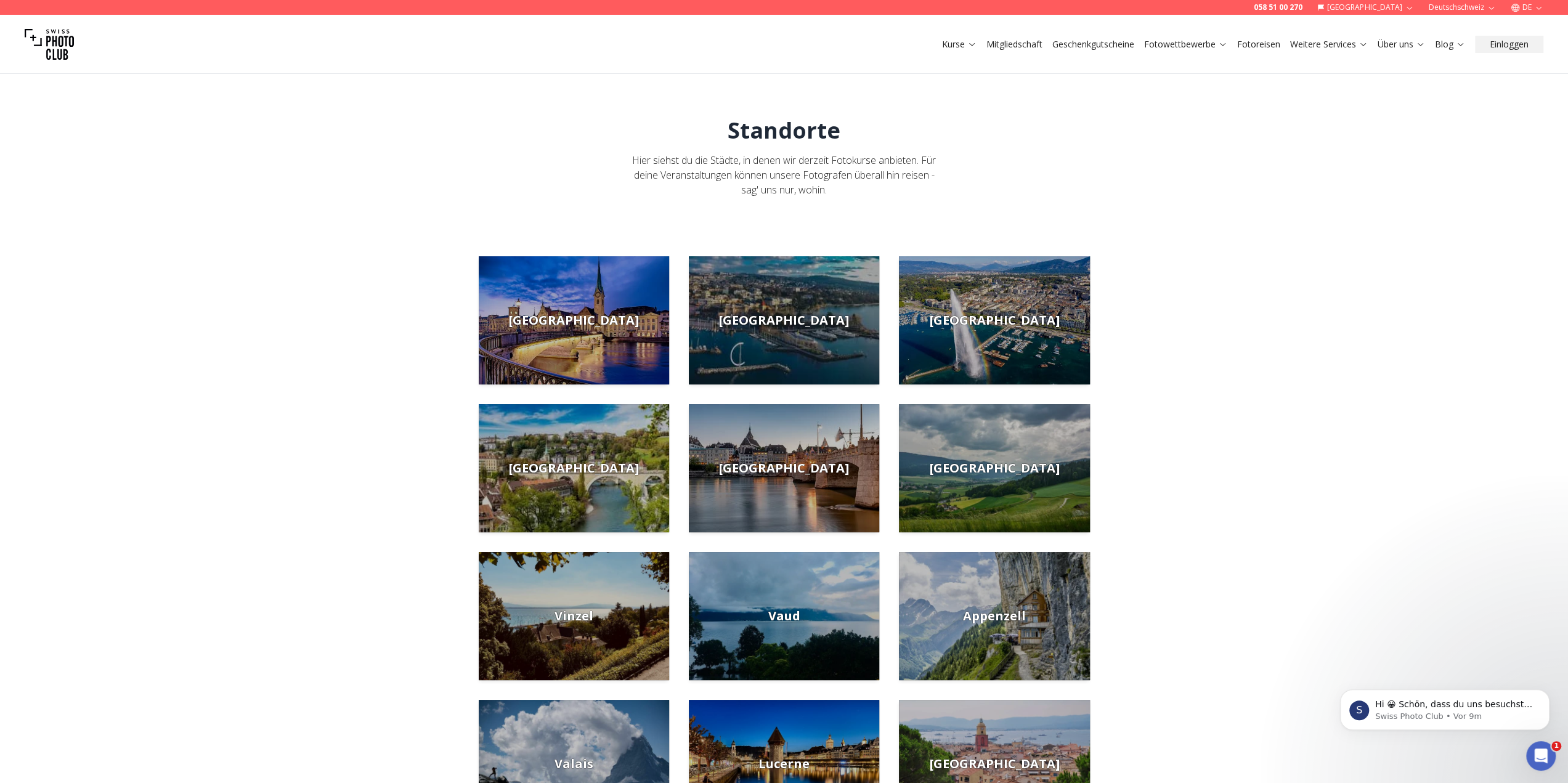
click at [1004, 46] on link "Mitgliedschaft" at bounding box center [1014, 45] width 56 height 12
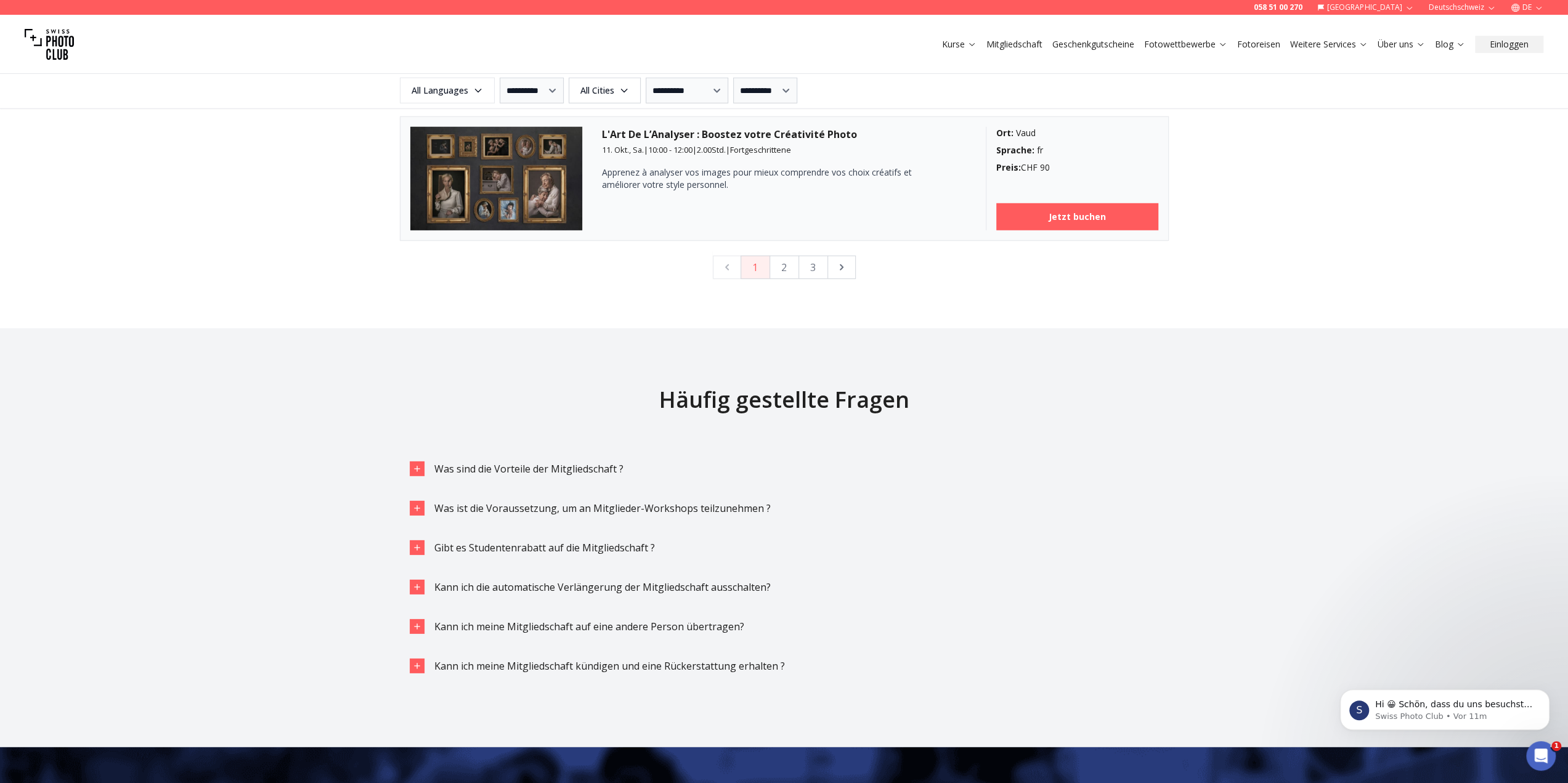
scroll to position [3459, 0]
